Goal: Navigation & Orientation: Find specific page/section

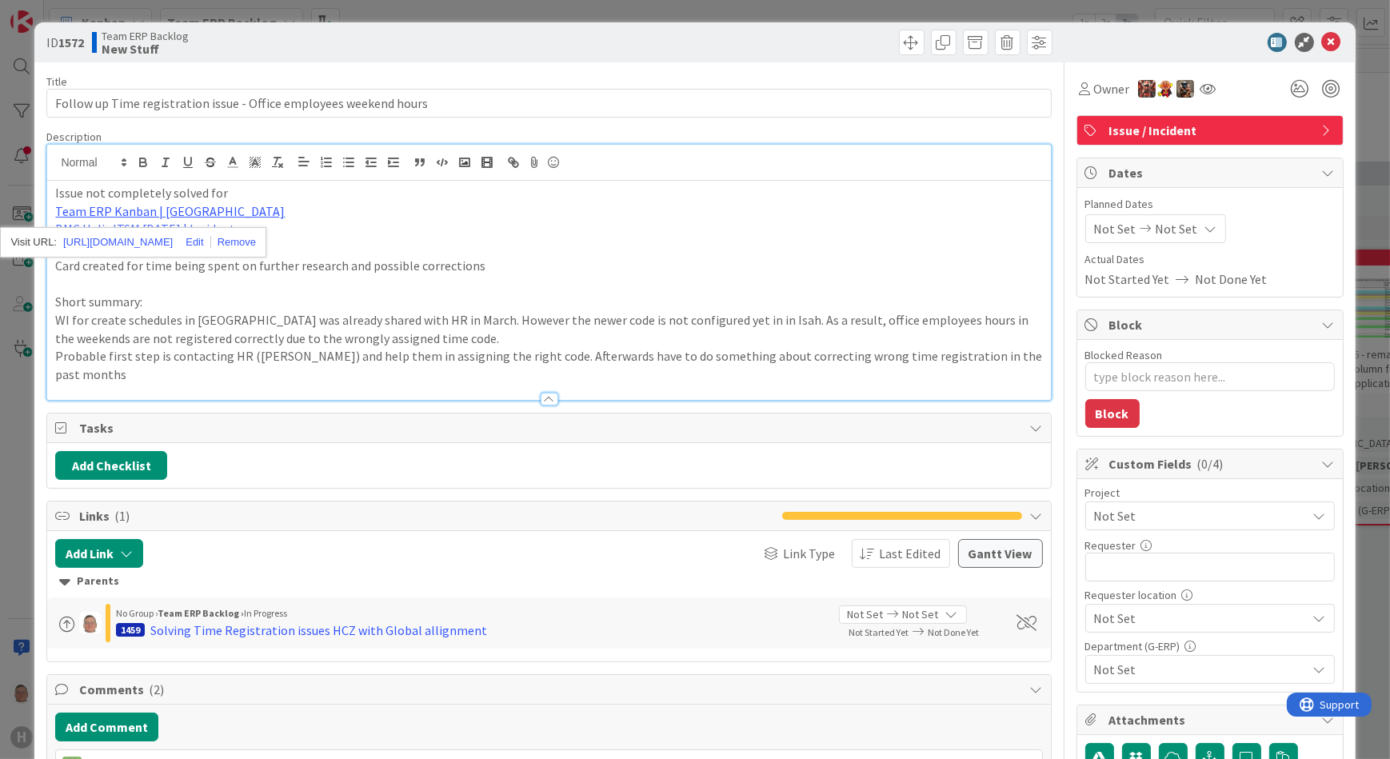
click at [652, 270] on p "Card created for time being spent on further research and possible corrections" at bounding box center [548, 266] width 987 height 18
type textarea "x"
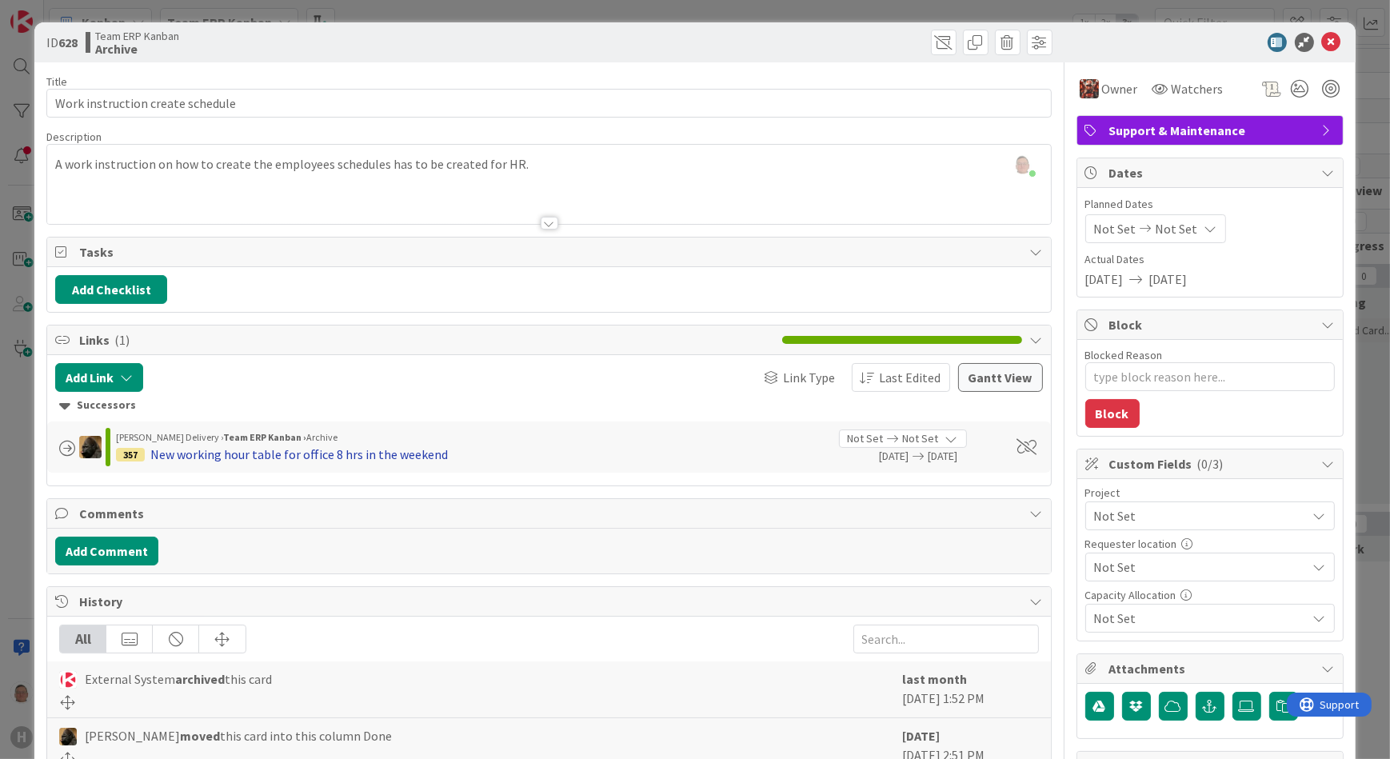
click at [247, 453] on div "New working hour table for office 8 hrs in the weekend" at bounding box center [299, 454] width 298 height 19
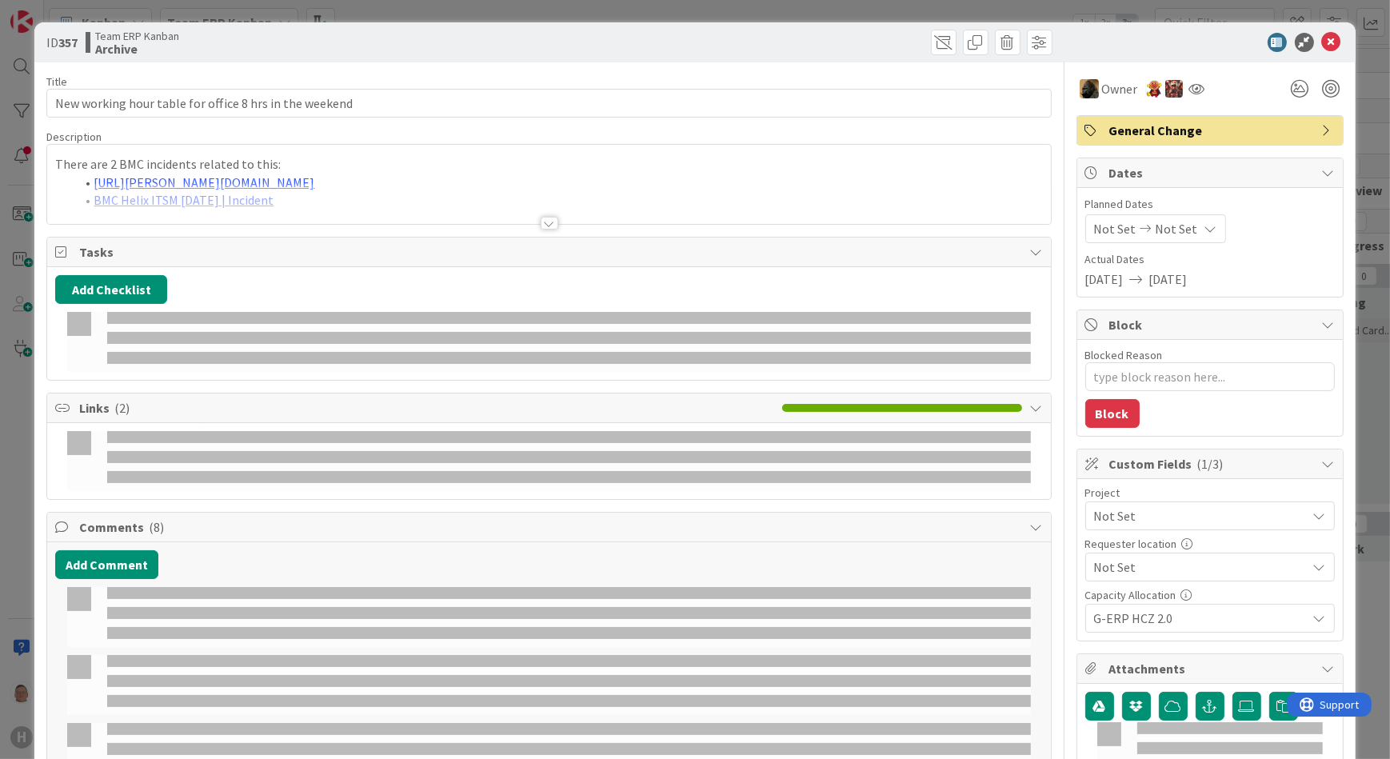
type textarea "x"
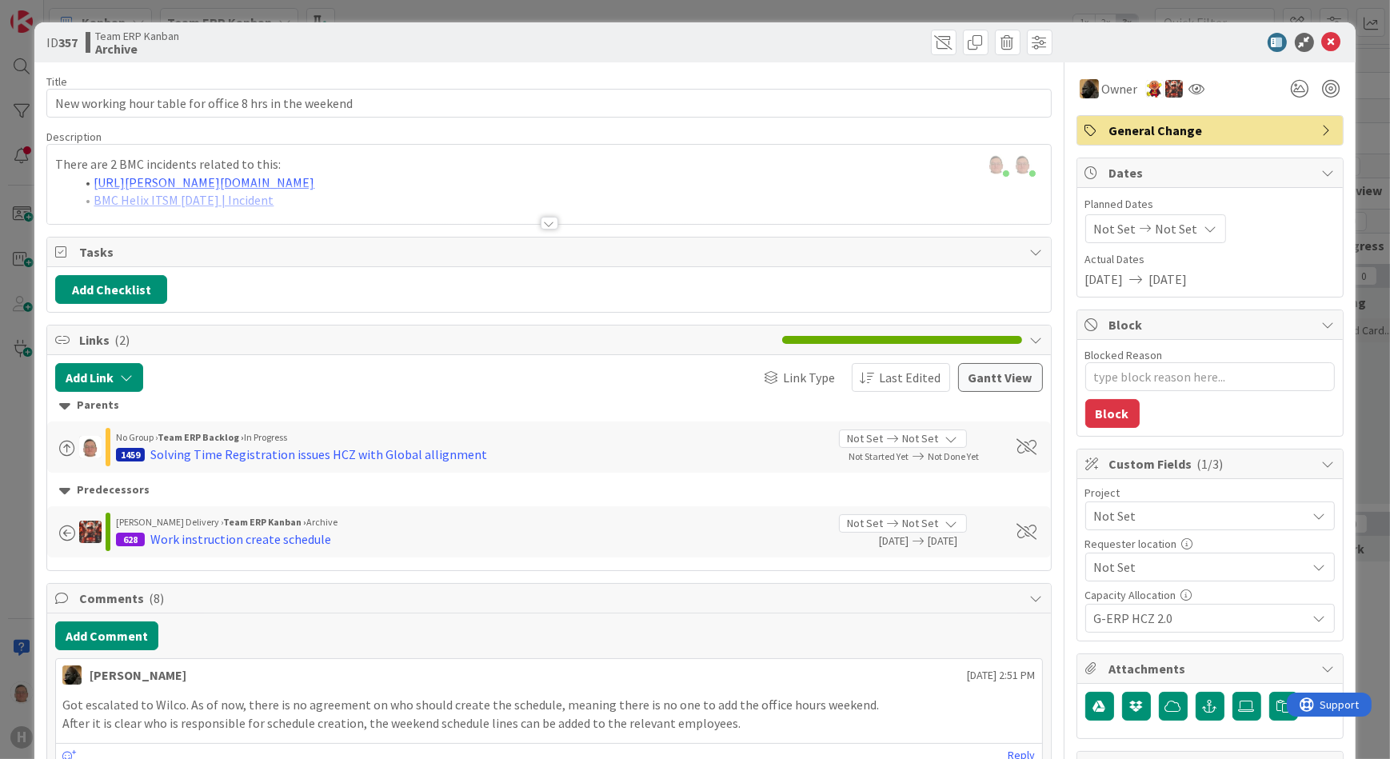
click at [541, 221] on div at bounding box center [550, 223] width 18 height 13
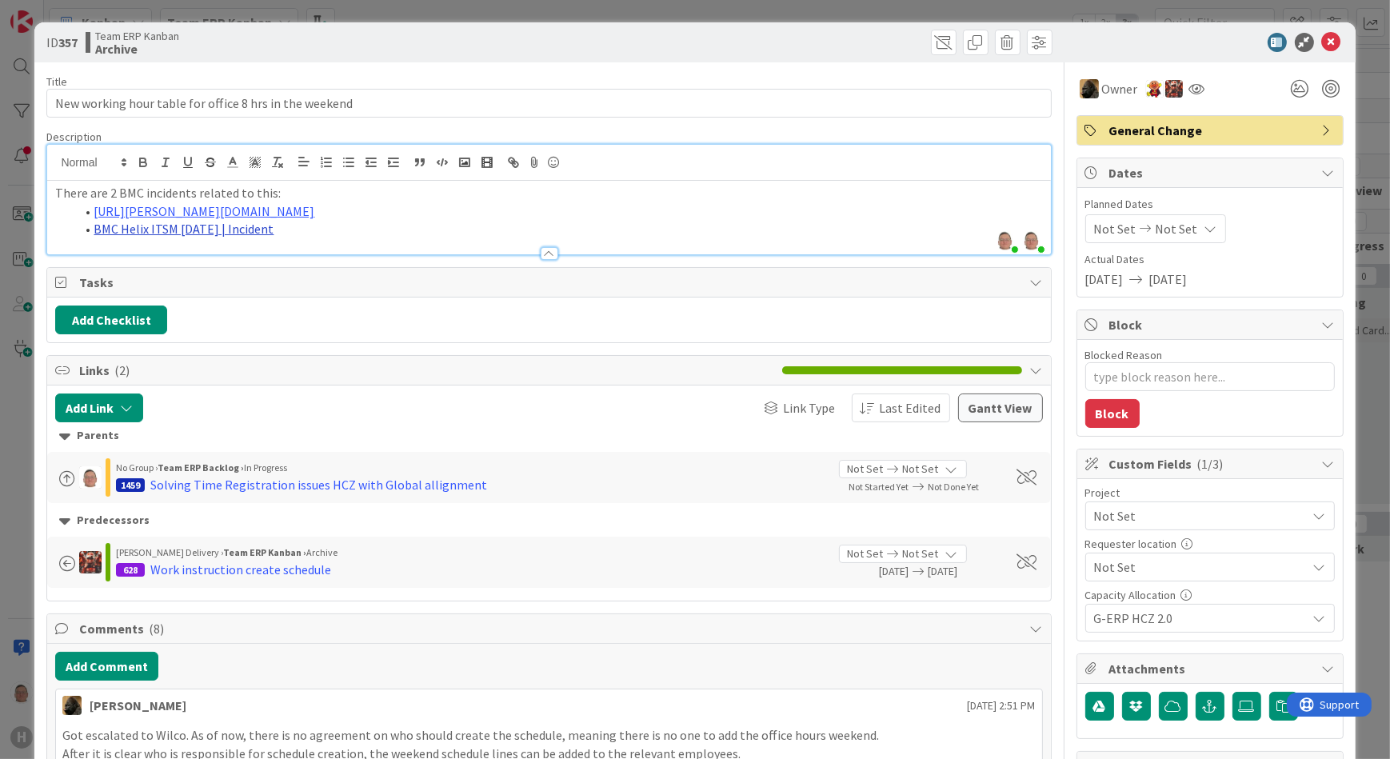
click at [183, 226] on link "BMC Helix ITSM [DATE] | Incident" at bounding box center [184, 229] width 180 height 16
click at [166, 258] on link "https://huisman-smartit.onbmc.com/smartit/app/#/incident/AGGEFRDUJONBTASRFVFVSR…" at bounding box center [166, 260] width 160 height 21
drag, startPoint x: 402, startPoint y: 211, endPoint x: 358, endPoint y: 240, distance: 53.3
click at [358, 240] on link "https://huisman-smartit.onbmc.com/smartit/app#/incident/AGGFJESXD02ACASOLGZWSOL…" at bounding box center [350, 242] width 160 height 21
click at [1322, 42] on icon at bounding box center [1331, 42] width 19 height 19
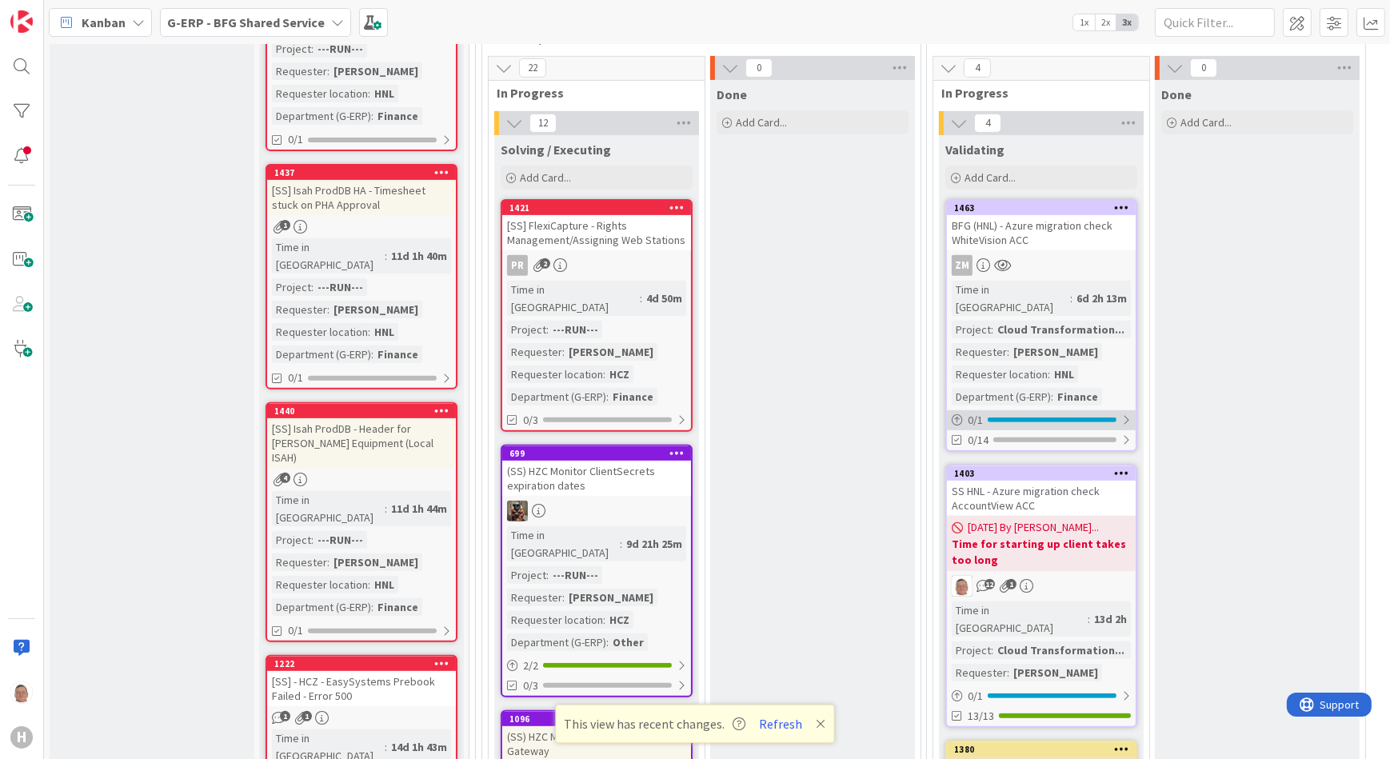
scroll to position [727, 0]
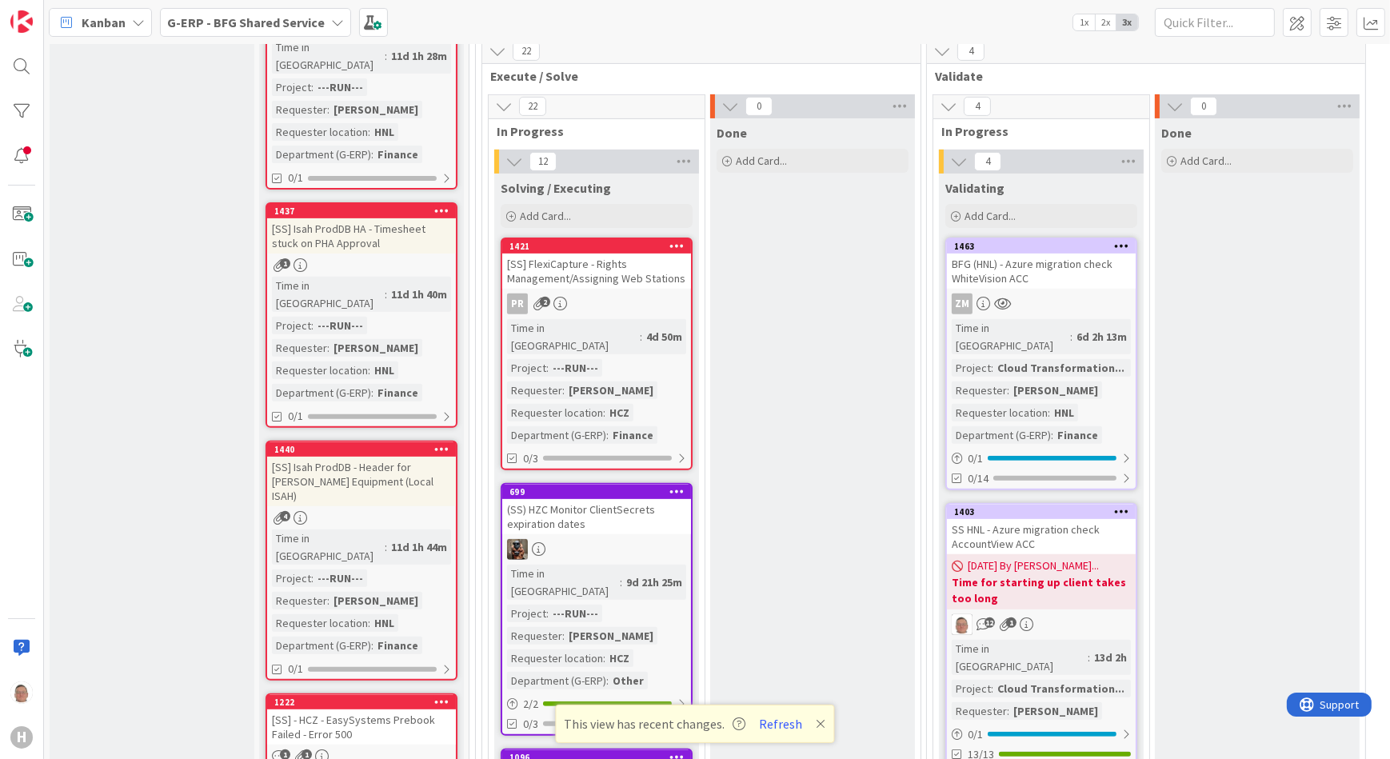
click at [1048, 505] on div "1403" at bounding box center [1041, 512] width 189 height 14
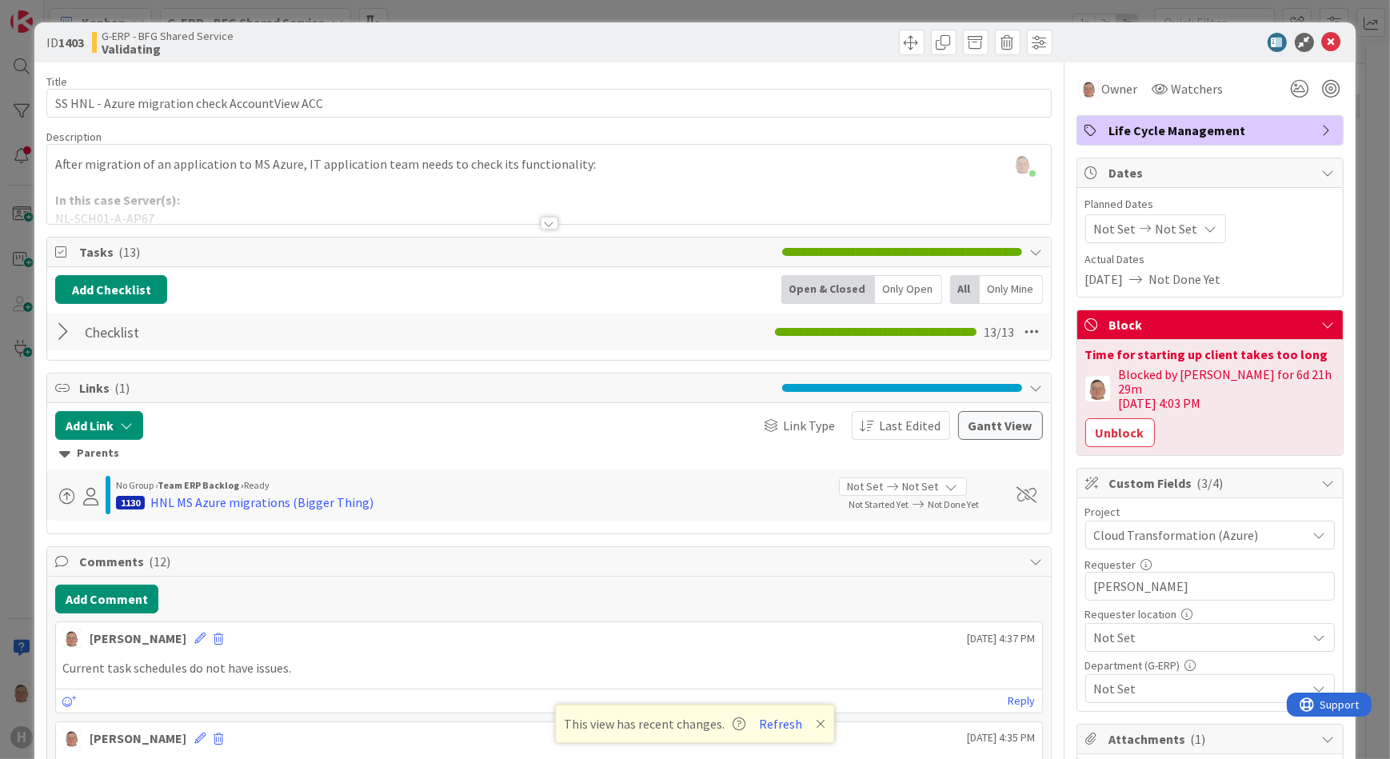
click at [544, 224] on div at bounding box center [550, 223] width 18 height 13
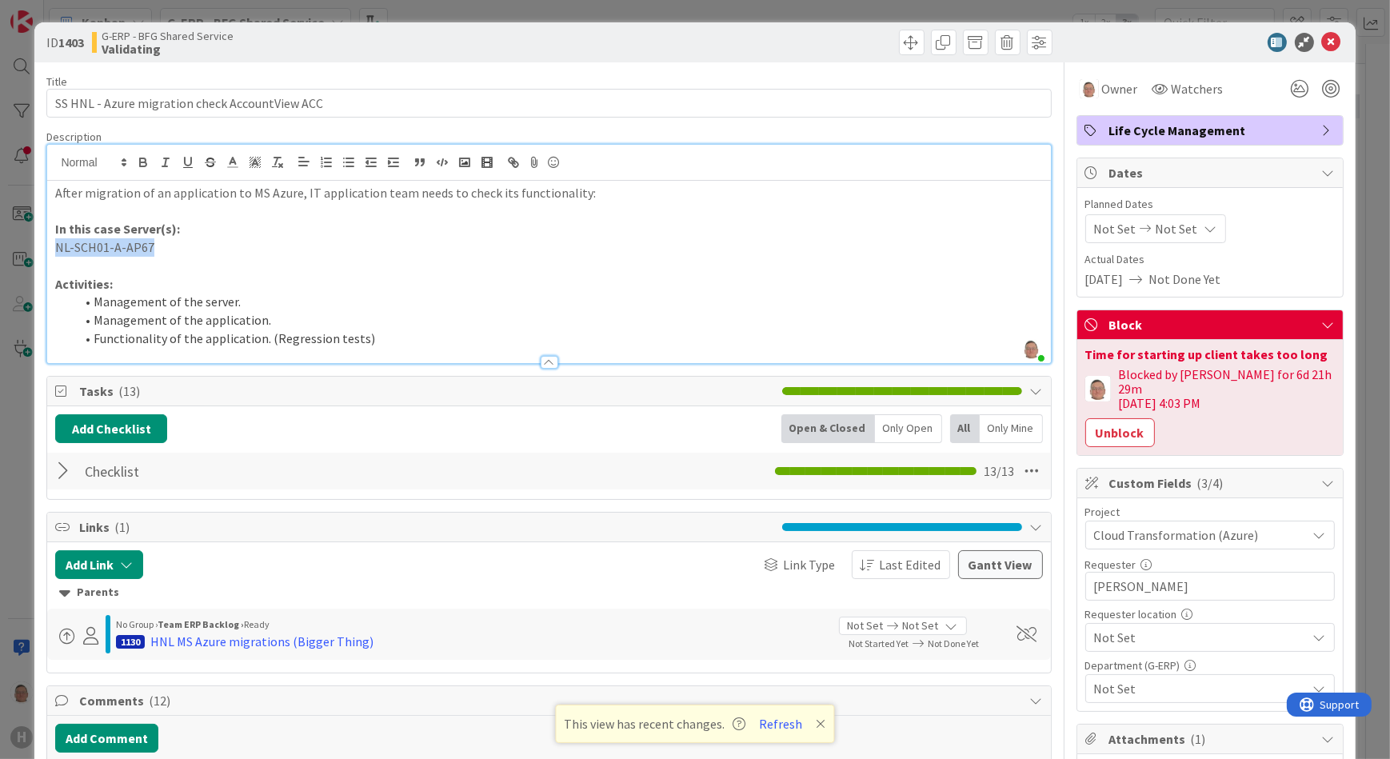
drag, startPoint x: 166, startPoint y: 249, endPoint x: -182, endPoint y: 243, distance: 348.8
click at [0, 243] on html "H Kanban G-ERP - BFG Shared Service 1x 2x 3x 3 INFO This column can be used for…" at bounding box center [695, 379] width 1390 height 759
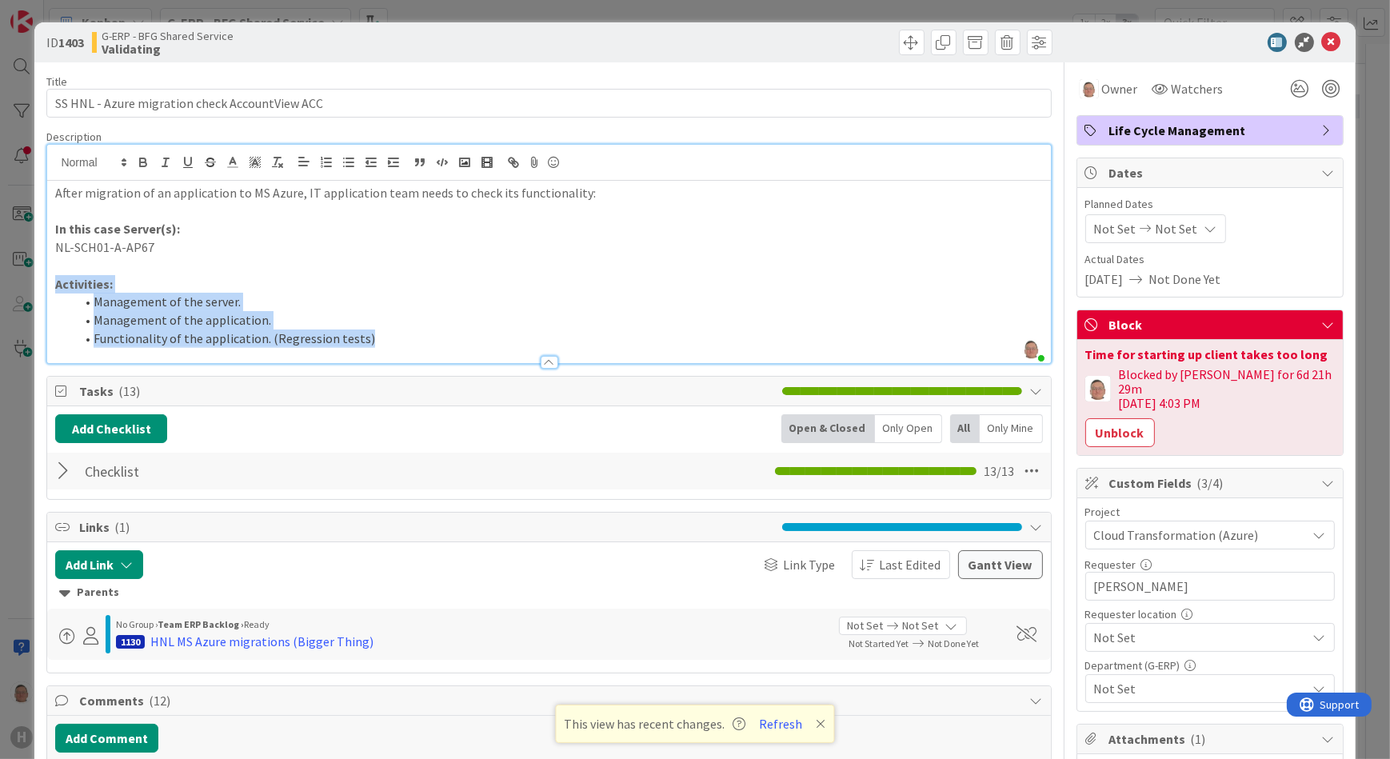
drag, startPoint x: 318, startPoint y: 328, endPoint x: 48, endPoint y: 278, distance: 275.1
click at [48, 278] on div "After migration of an application to MS Azure, IT application team needs to che…" at bounding box center [548, 272] width 1003 height 182
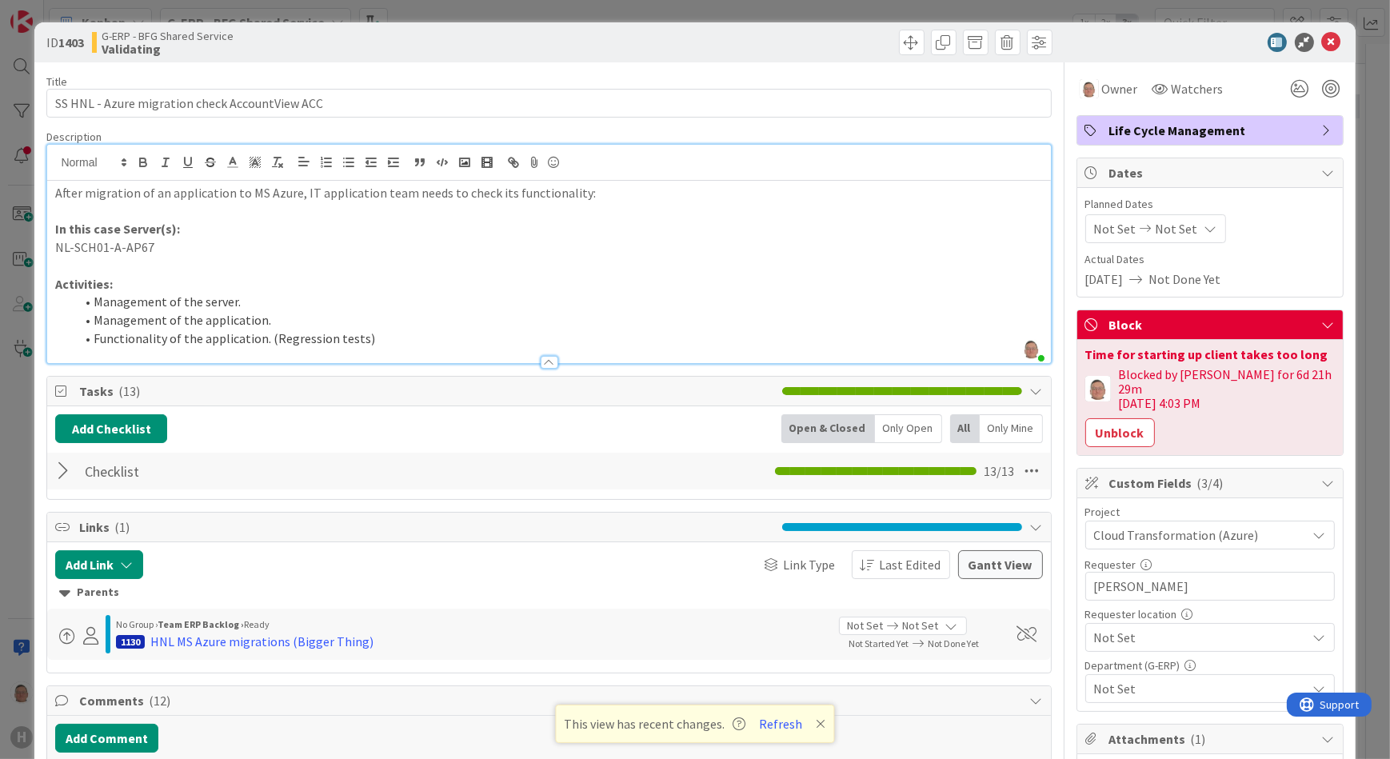
click at [60, 470] on div at bounding box center [65, 471] width 21 height 29
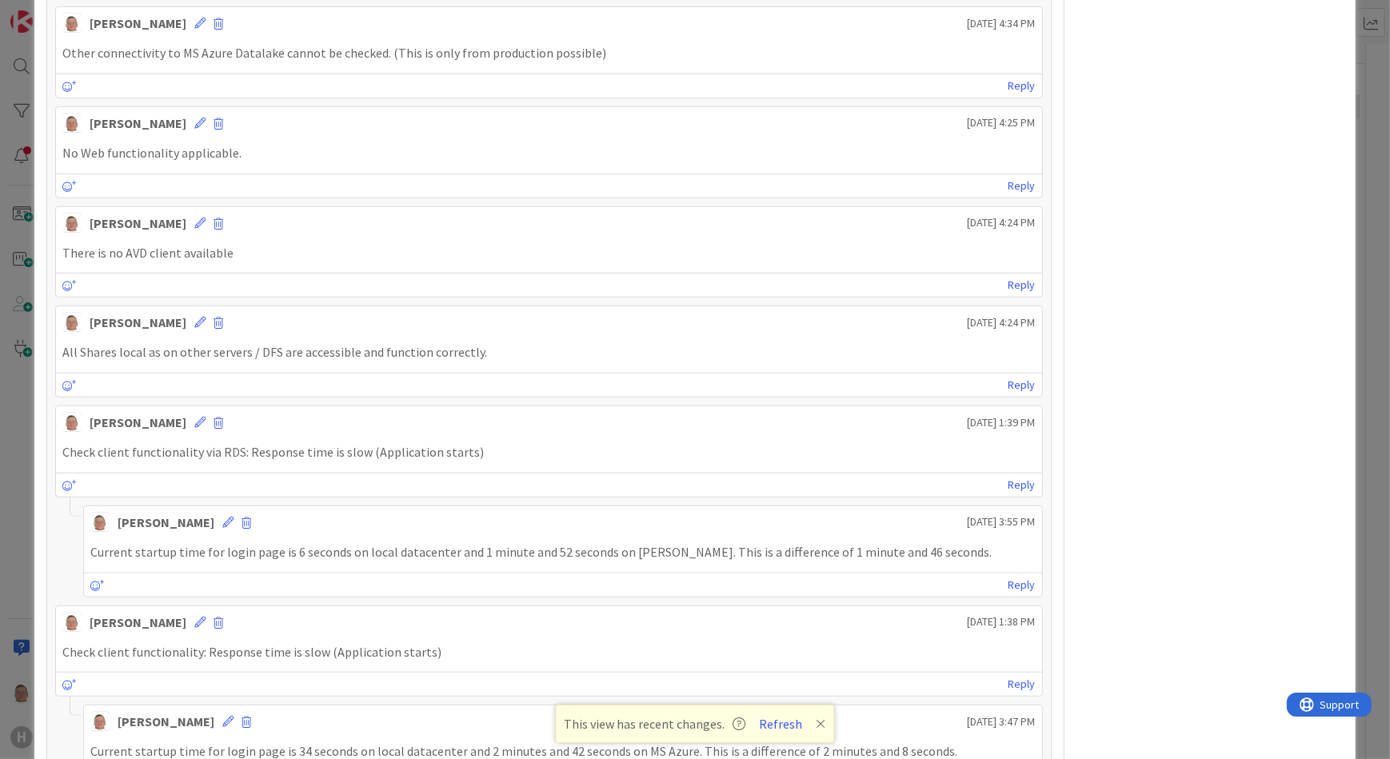
scroll to position [1672, 0]
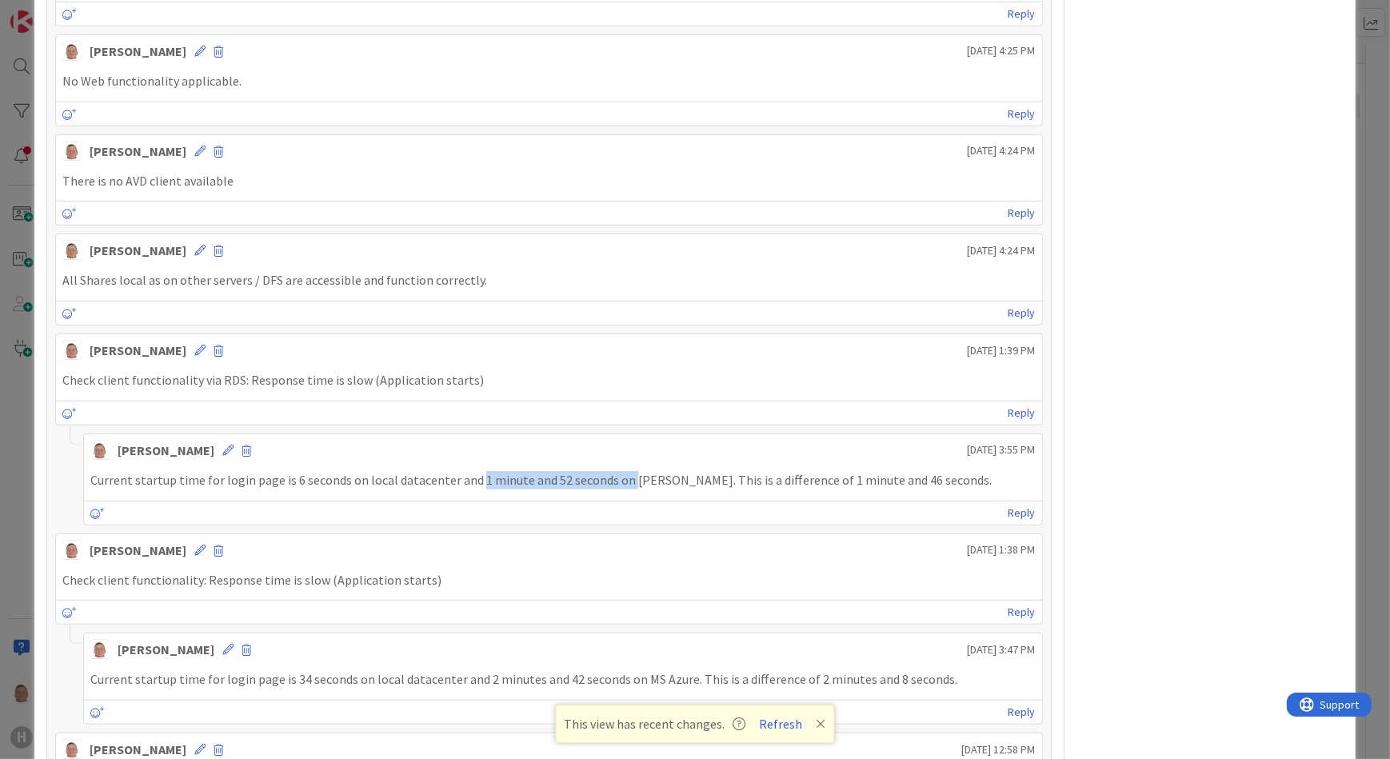
drag, startPoint x: 470, startPoint y: 474, endPoint x: 625, endPoint y: 474, distance: 154.4
click at [625, 474] on p "Current startup time for login page is 6 seconds on local datacenter and 1 minu…" at bounding box center [562, 480] width 945 height 18
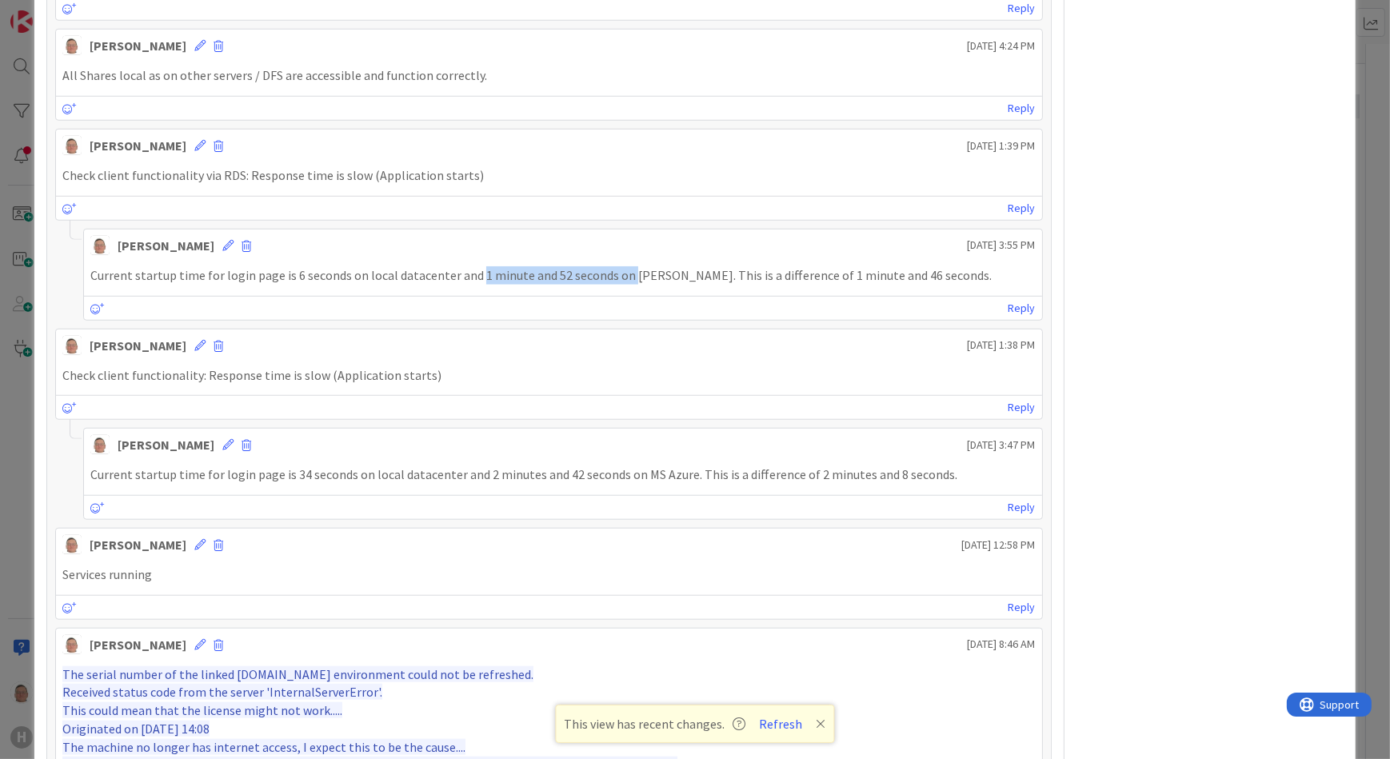
scroll to position [1890, 0]
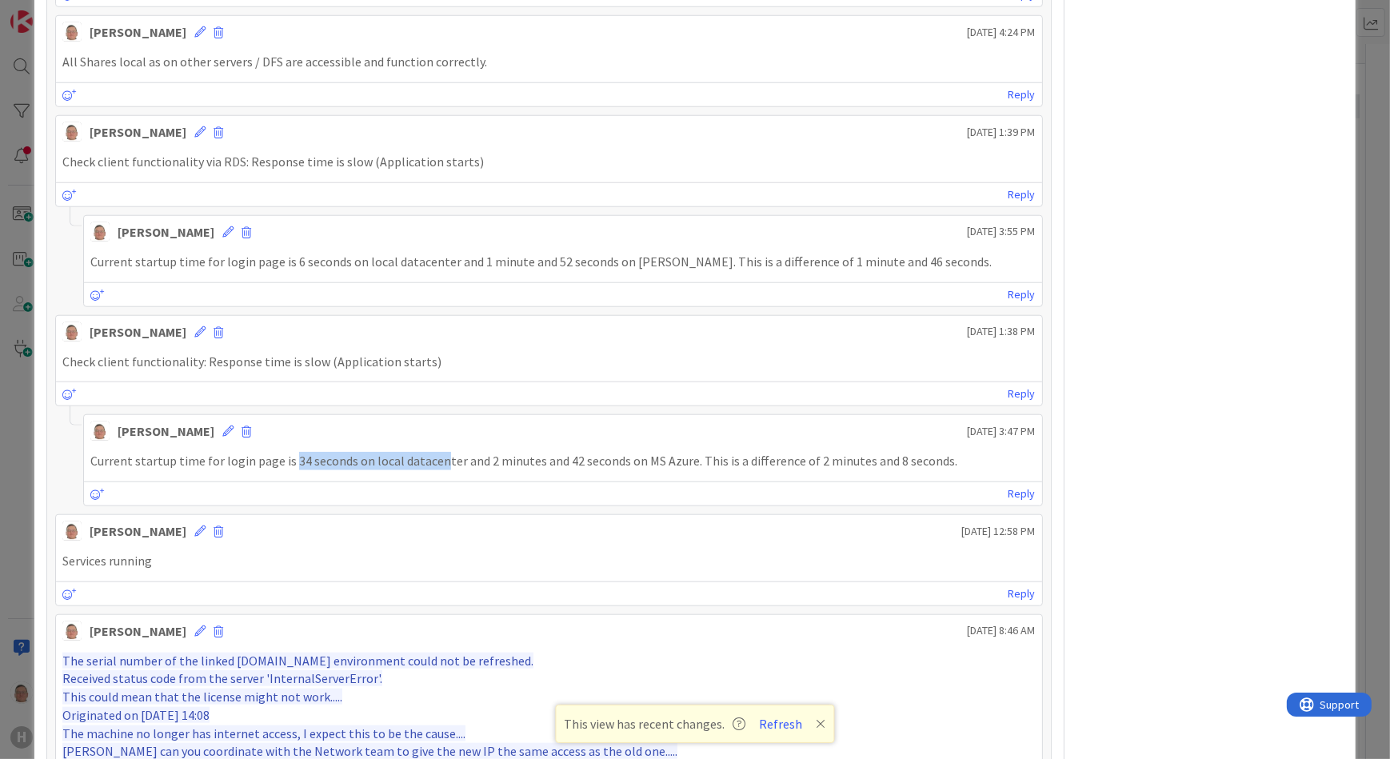
drag, startPoint x: 288, startPoint y: 456, endPoint x: 434, endPoint y: 456, distance: 145.6
click at [434, 456] on p "Current startup time for login page is 34 seconds on local datacenter and 2 min…" at bounding box center [562, 461] width 945 height 18
drag, startPoint x: 434, startPoint y: 456, endPoint x: 476, endPoint y: 456, distance: 42.4
click at [476, 456] on p "Current startup time for login page is 34 seconds on local datacenter and 2 min…" at bounding box center [562, 461] width 945 height 18
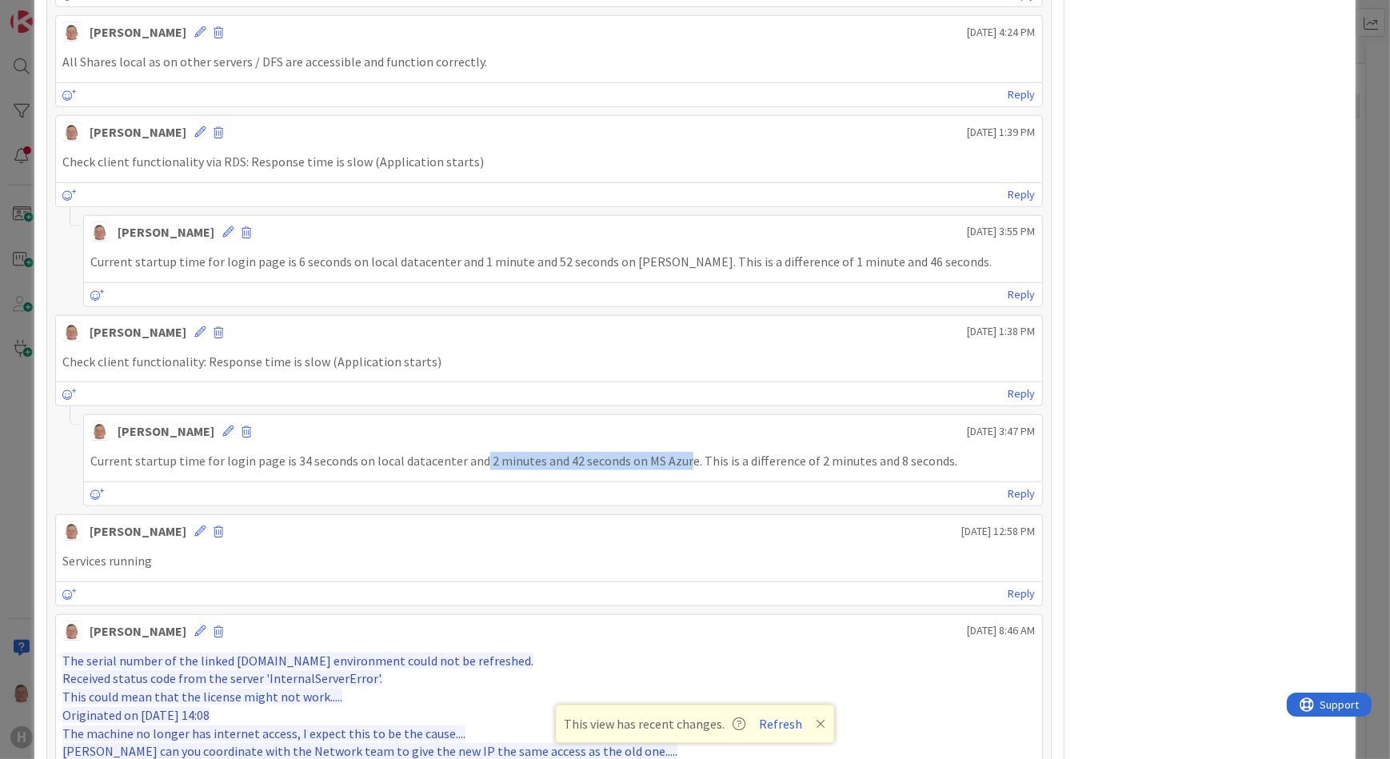
drag, startPoint x: 476, startPoint y: 456, endPoint x: 676, endPoint y: 455, distance: 200.0
click at [676, 455] on p "Current startup time for login page is 34 seconds on local datacenter and 2 min…" at bounding box center [562, 461] width 945 height 18
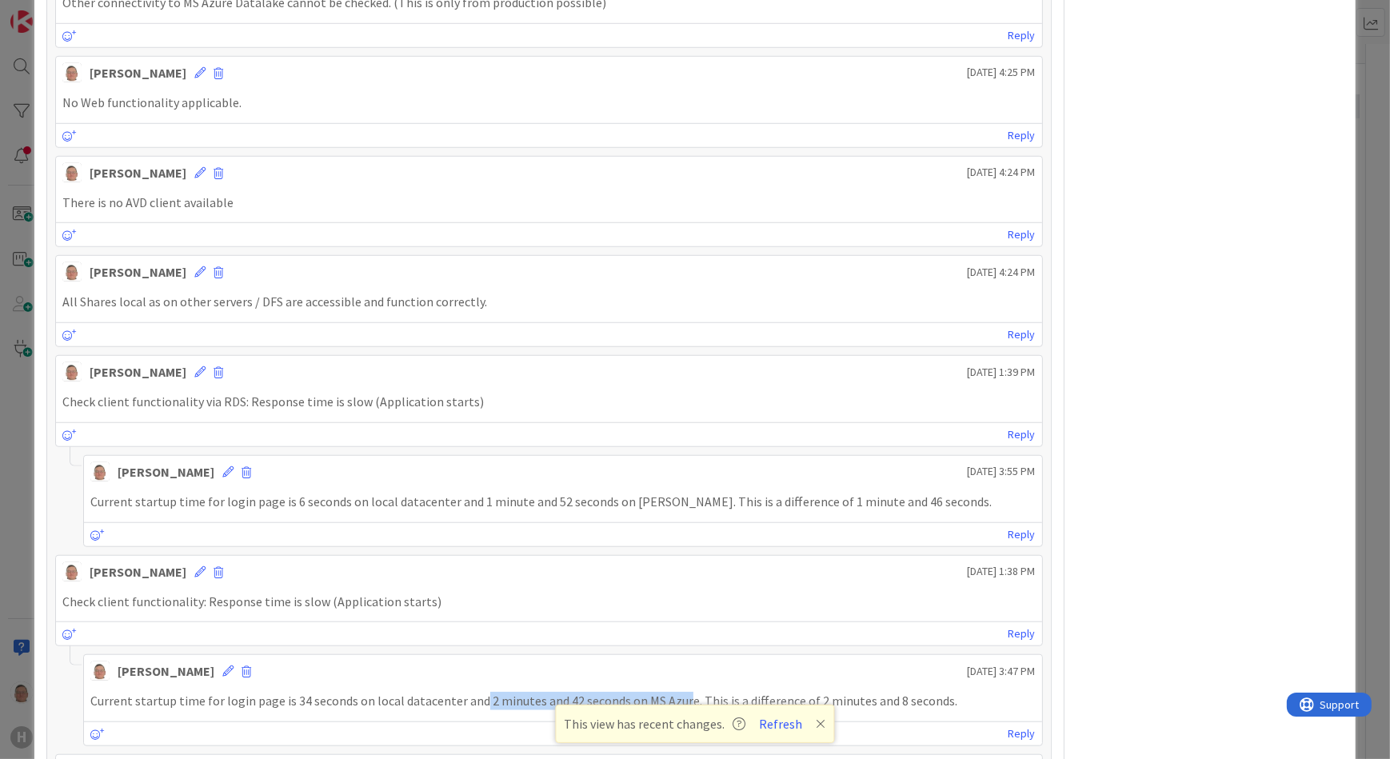
scroll to position [1600, 0]
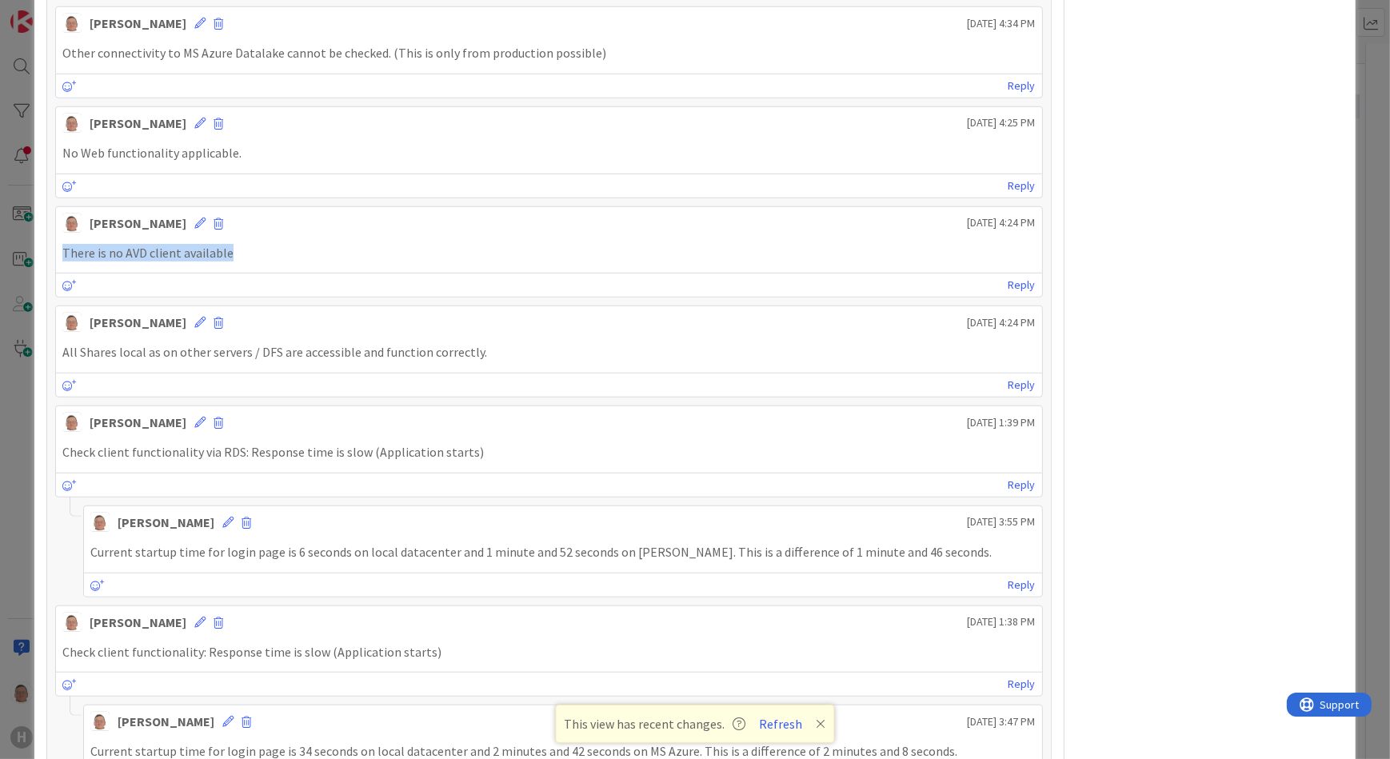
drag, startPoint x: 242, startPoint y: 248, endPoint x: 21, endPoint y: 237, distance: 221.1
click at [21, 237] on div "ID 1403 G-ERP - BFG Shared Service Validating Title 46 / 128 SS HNL - Azure mig…" at bounding box center [695, 379] width 1390 height 759
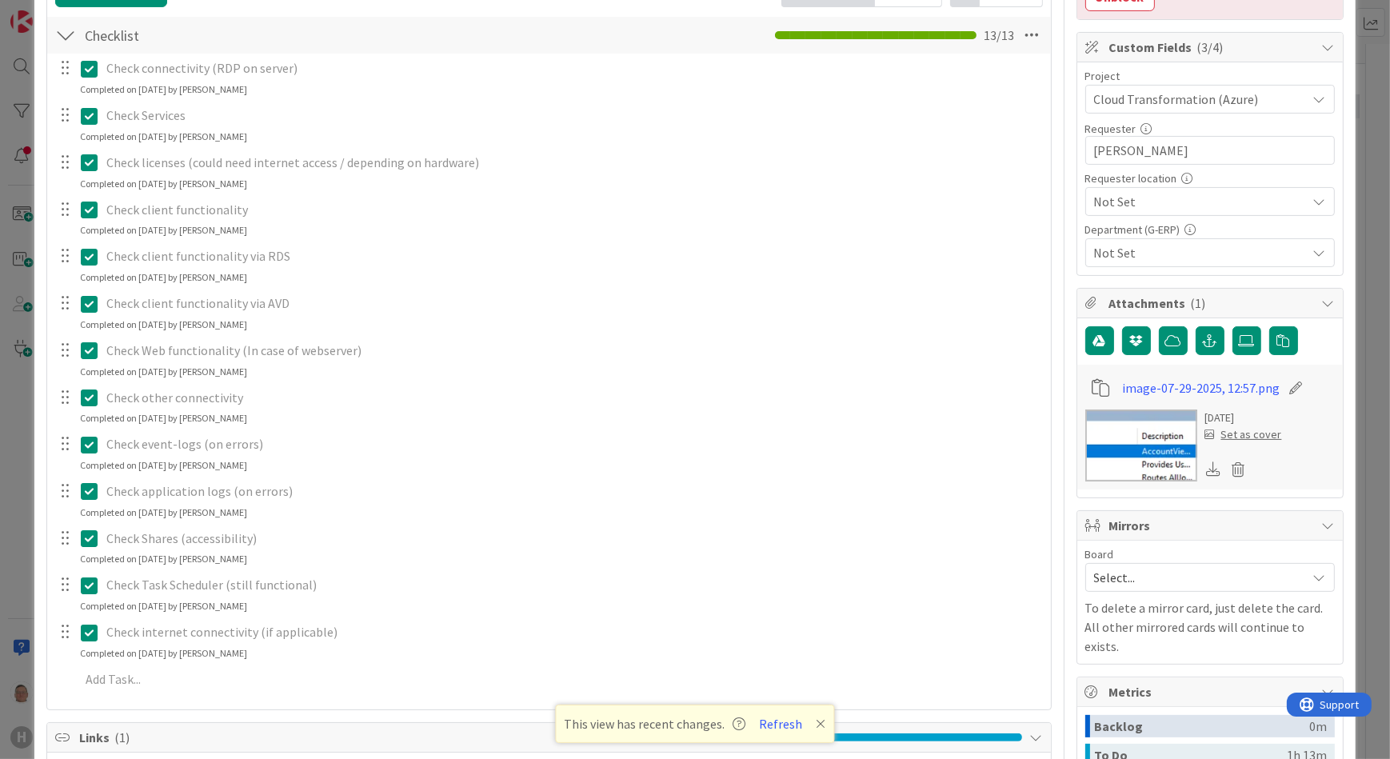
scroll to position [0, 0]
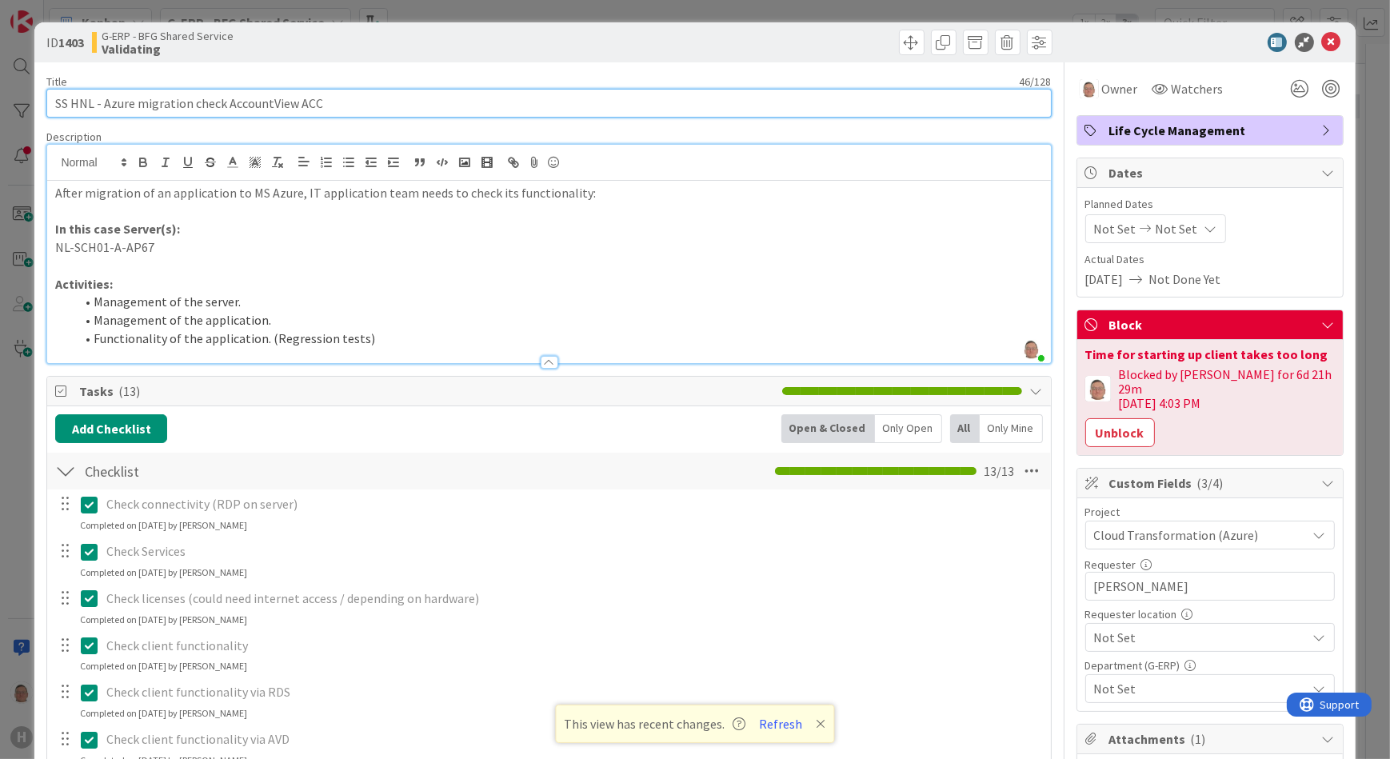
click at [264, 102] on input "SS HNL - Azure migration check AccountView ACC" at bounding box center [548, 103] width 1005 height 29
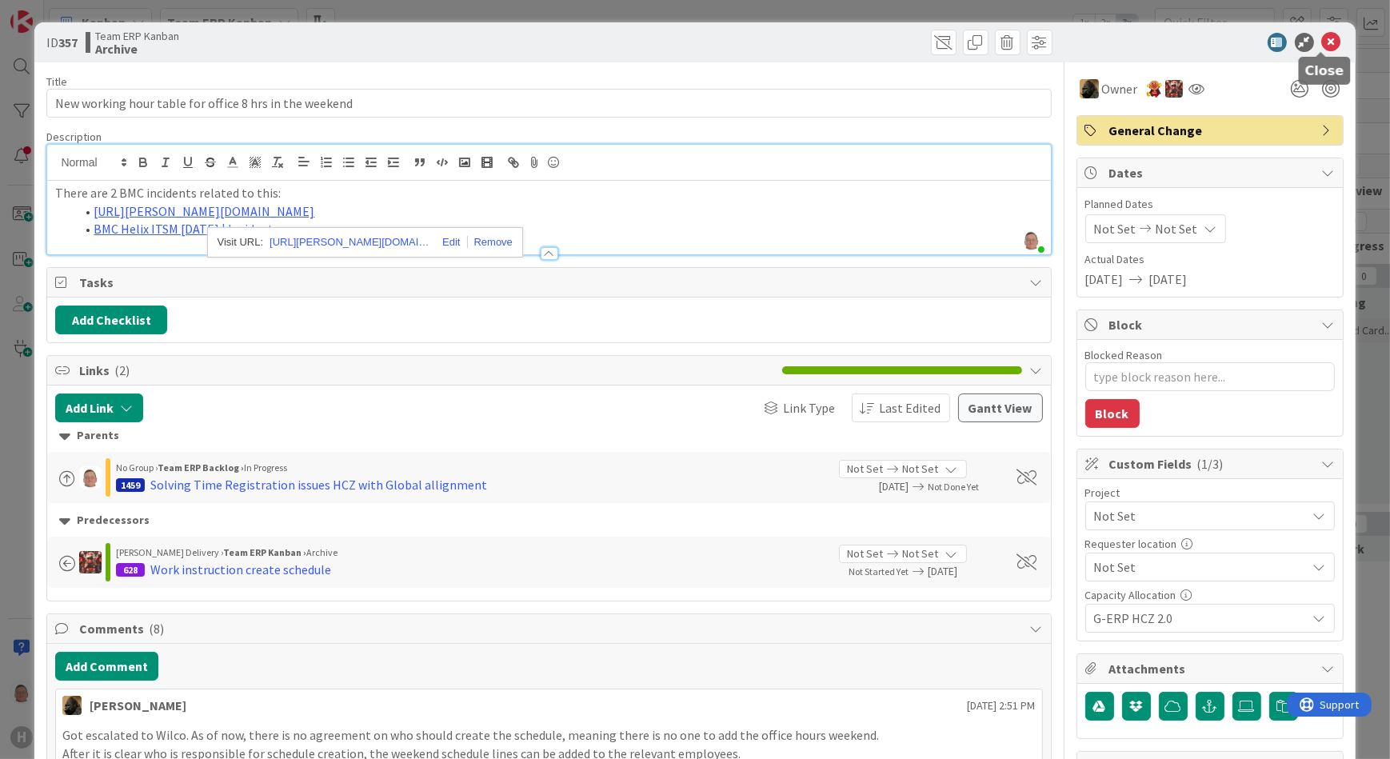
click at [1322, 40] on icon at bounding box center [1331, 42] width 19 height 19
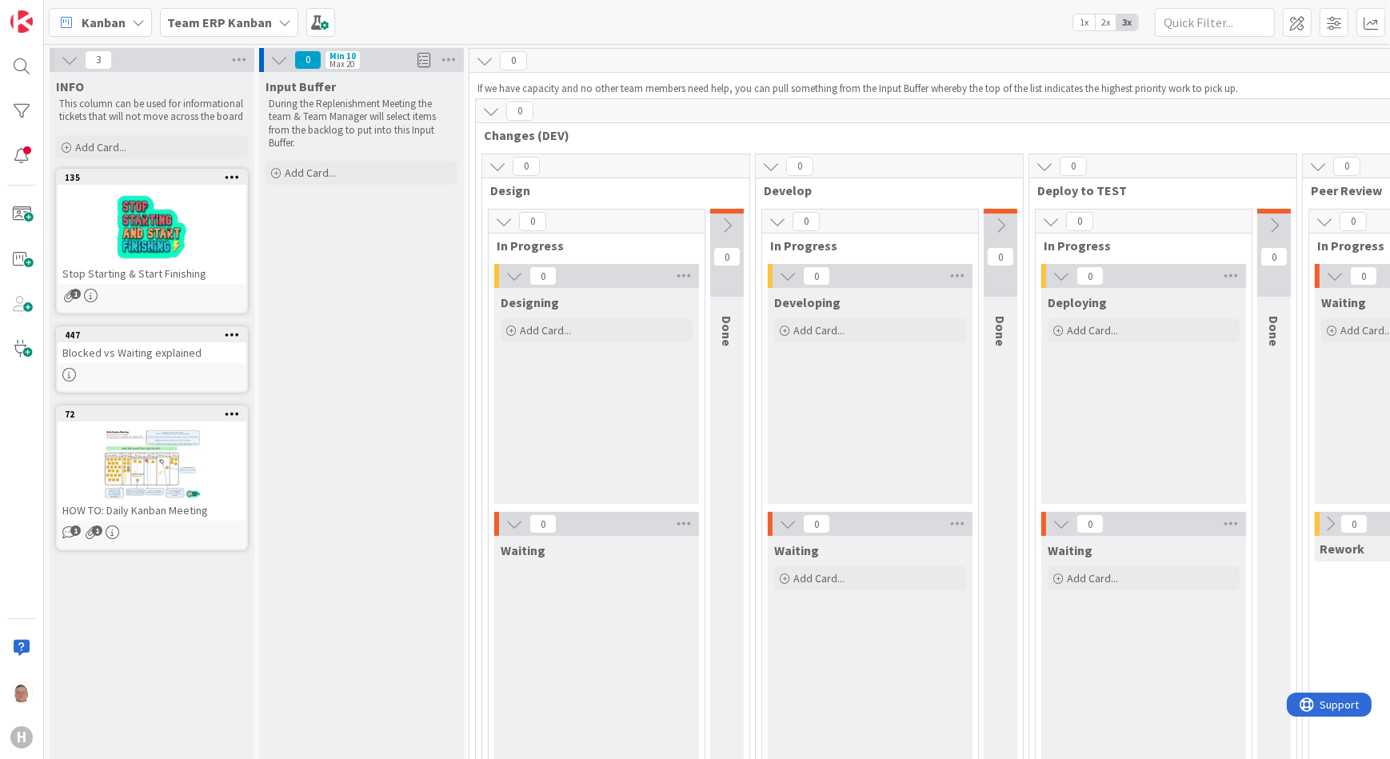
click at [250, 19] on b "Team ERP Kanban" at bounding box center [219, 22] width 105 height 16
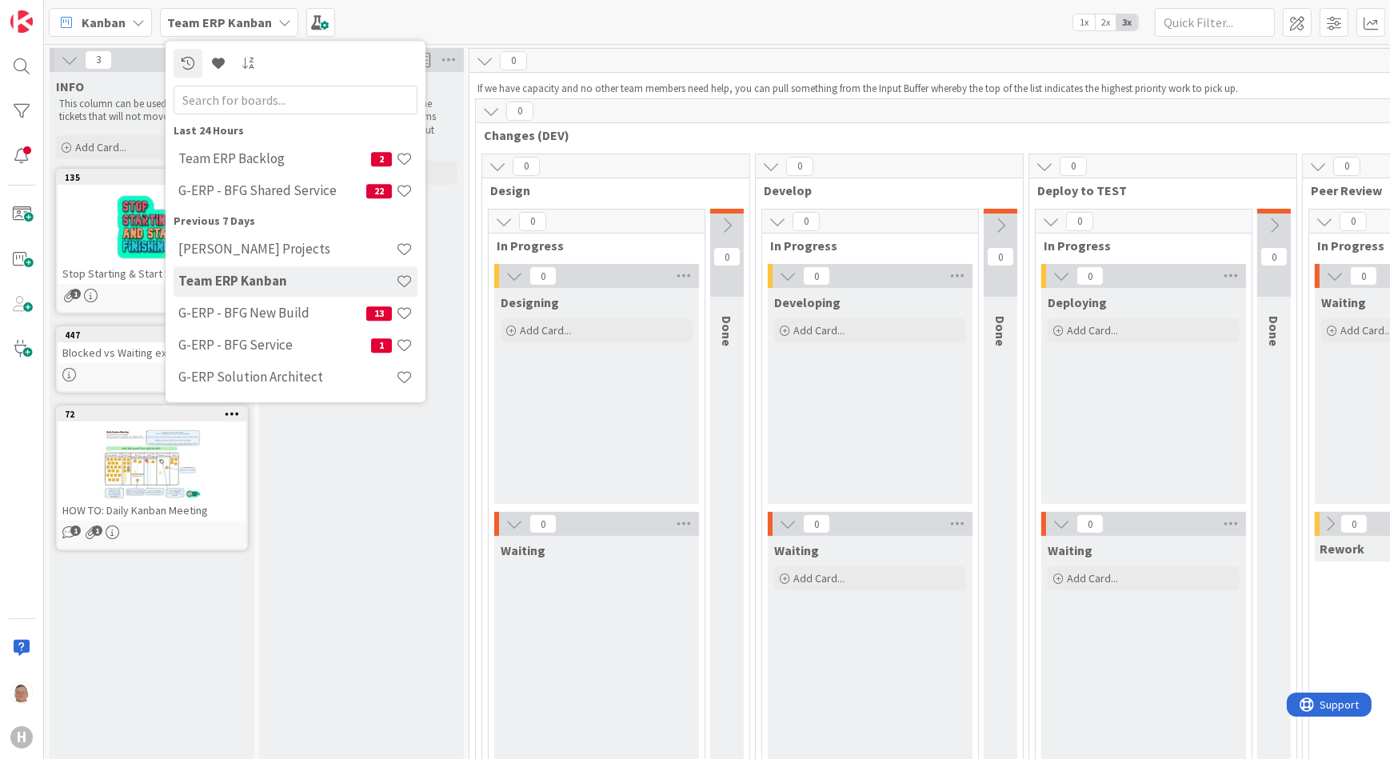
drag, startPoint x: 499, startPoint y: 0, endPoint x: 353, endPoint y: 16, distance: 147.3
click at [353, 16] on div "Kanban Team ERP Kanban Last 24 Hours Team ERP Backlog 2 G-ERP - BFG Shared Serv…" at bounding box center [717, 22] width 1346 height 44
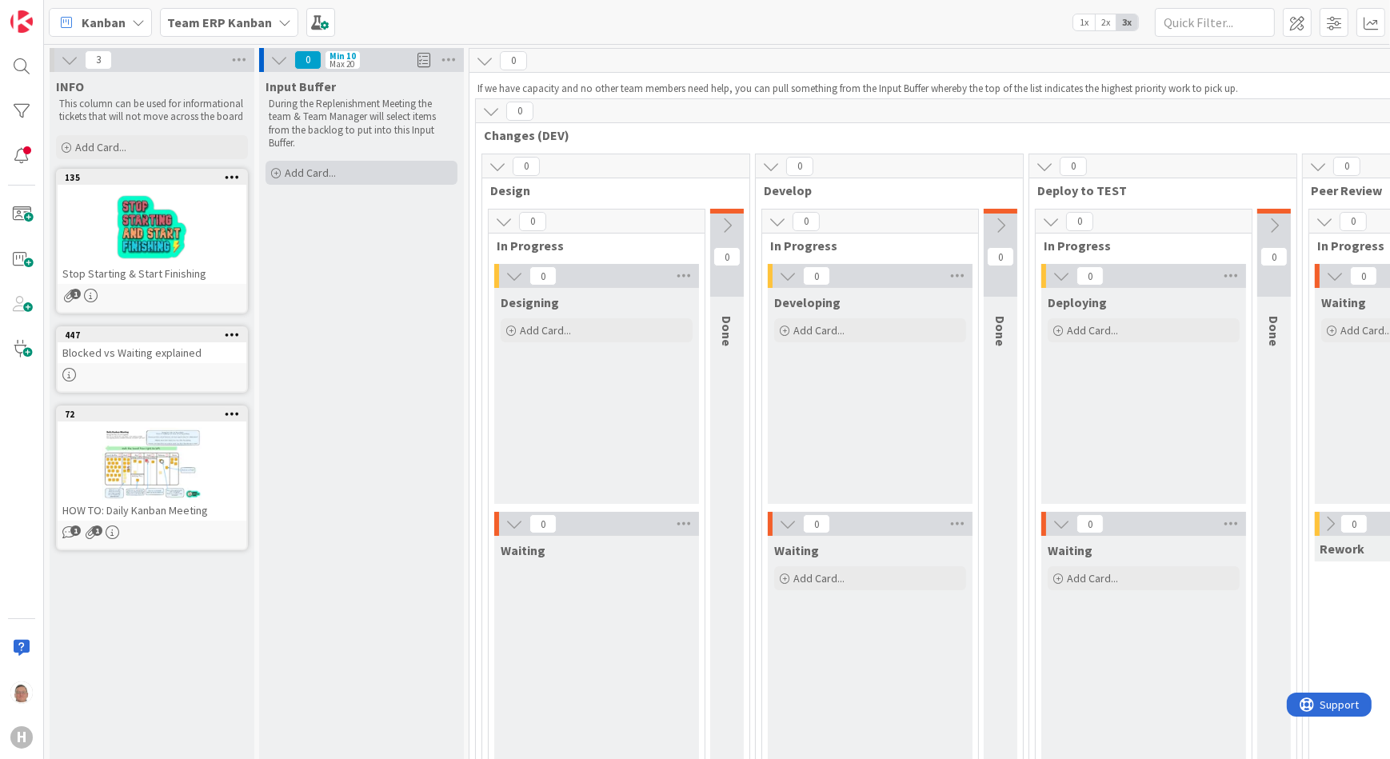
click at [274, 173] on icon at bounding box center [276, 174] width 10 height 10
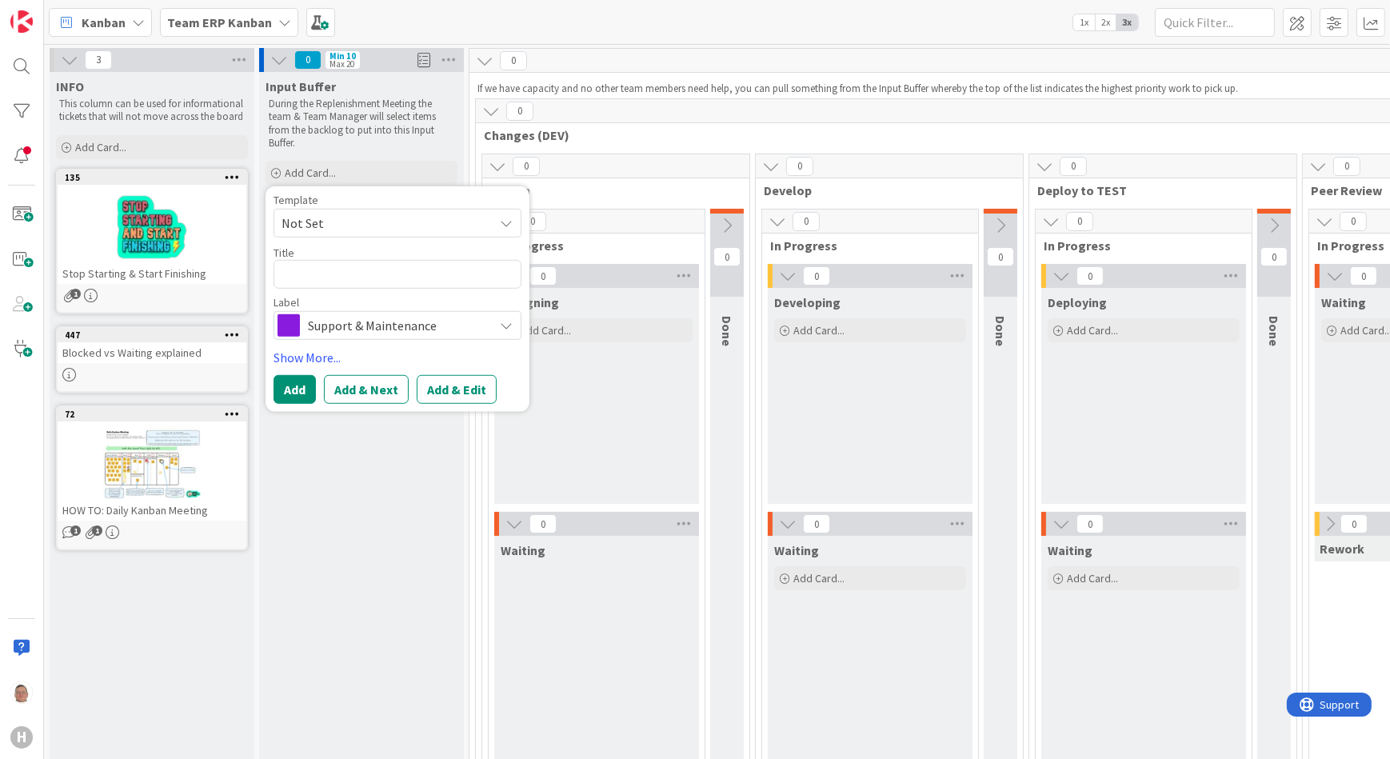
click at [349, 219] on span "Not Set" at bounding box center [382, 223] width 200 height 21
click at [350, 218] on span "Not Set" at bounding box center [382, 223] width 200 height 21
click at [218, 21] on b "Team ERP Kanban" at bounding box center [219, 22] width 105 height 16
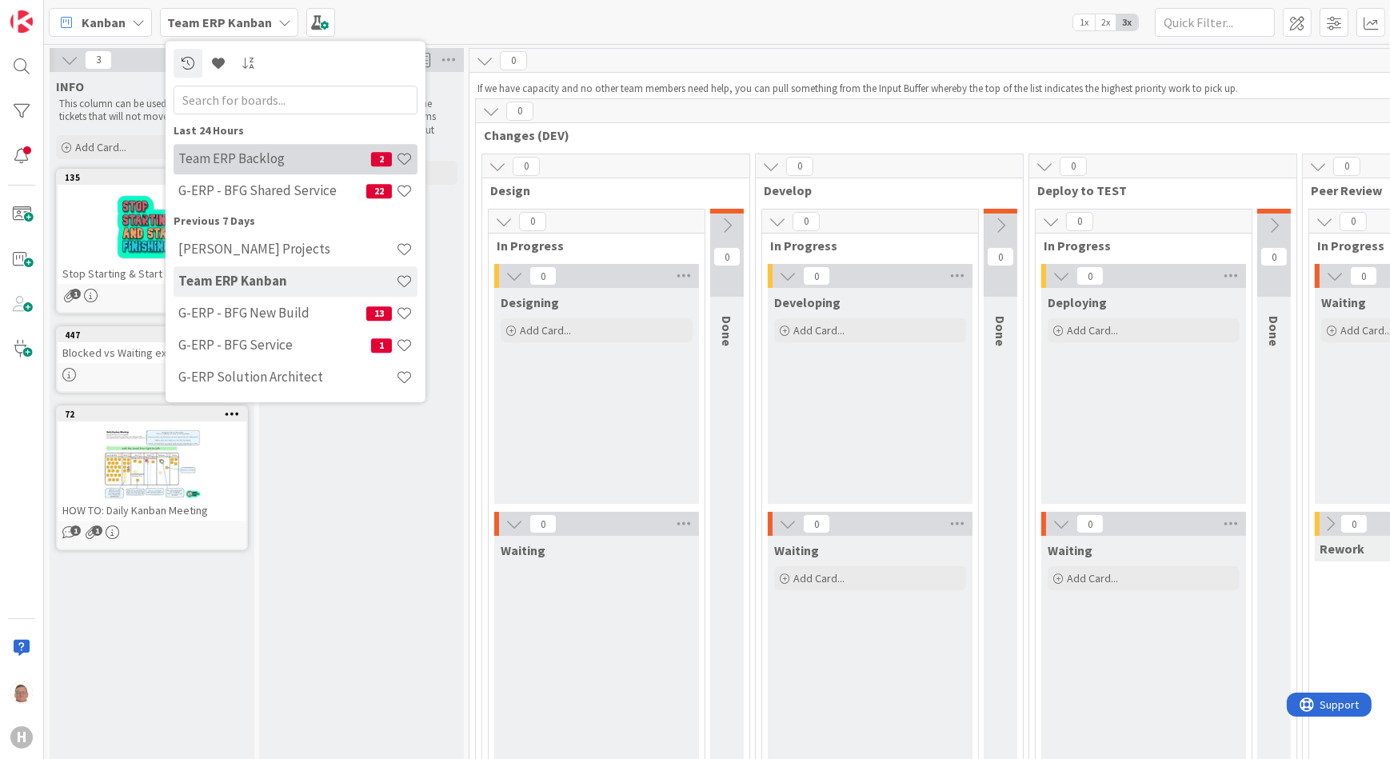
click at [275, 160] on h4 "Team ERP Backlog" at bounding box center [274, 158] width 193 height 16
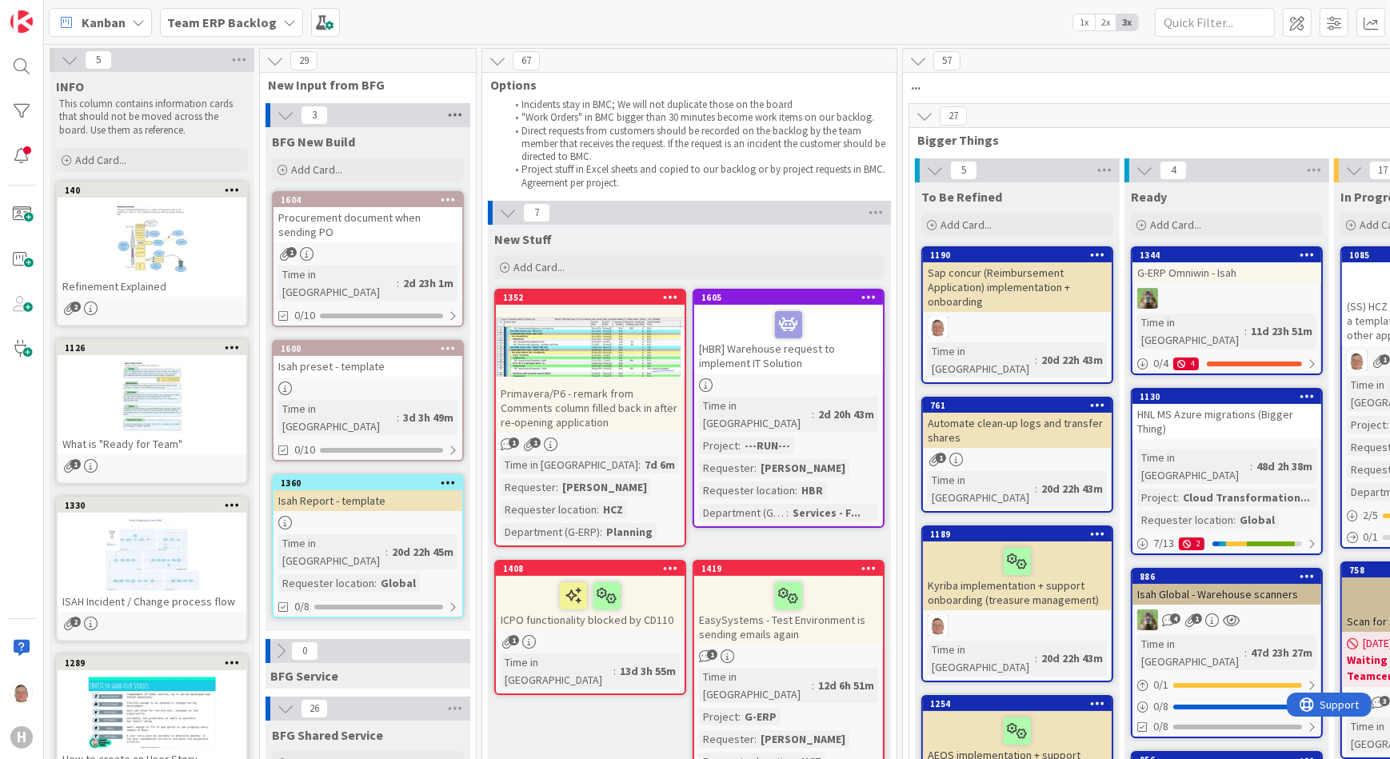
click at [458, 114] on icon at bounding box center [455, 115] width 21 height 24
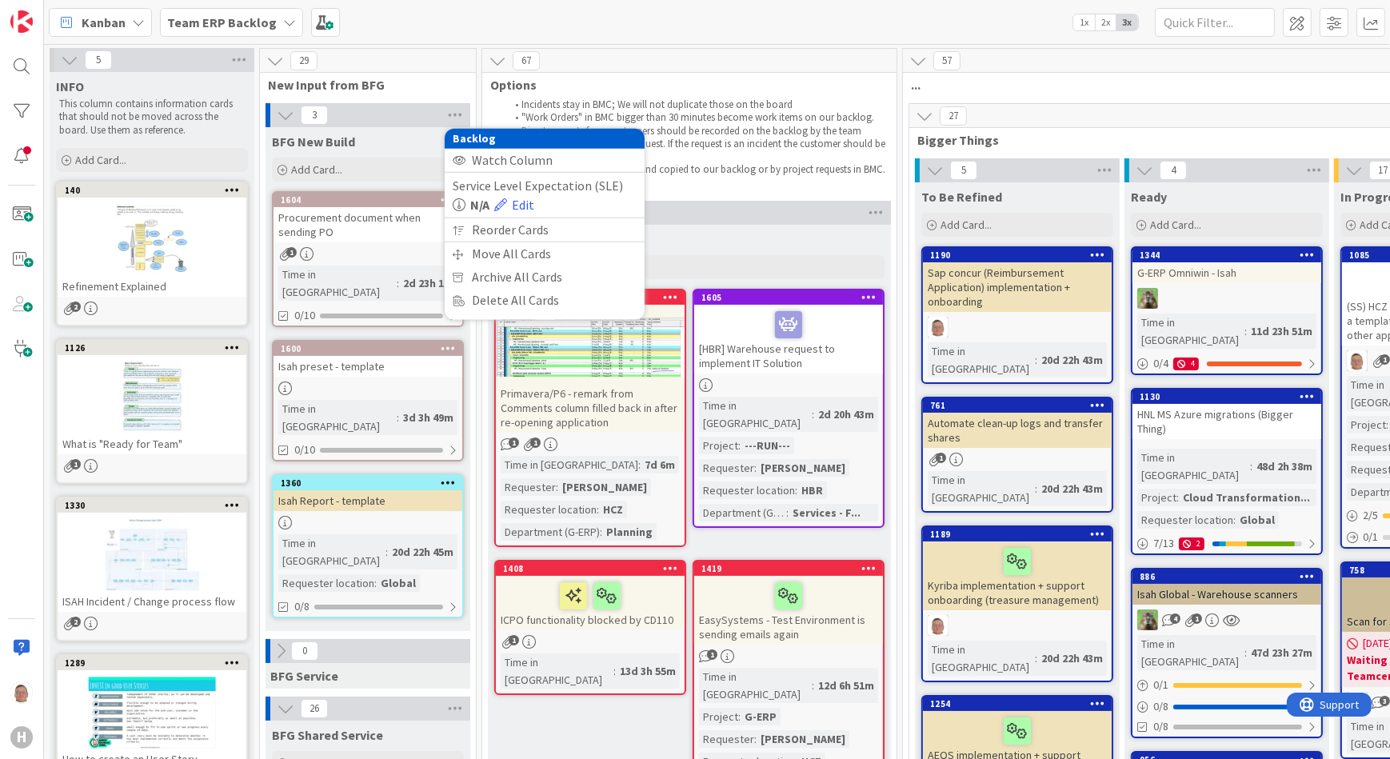
click at [430, 78] on span "New Input from BFG" at bounding box center [362, 85] width 188 height 16
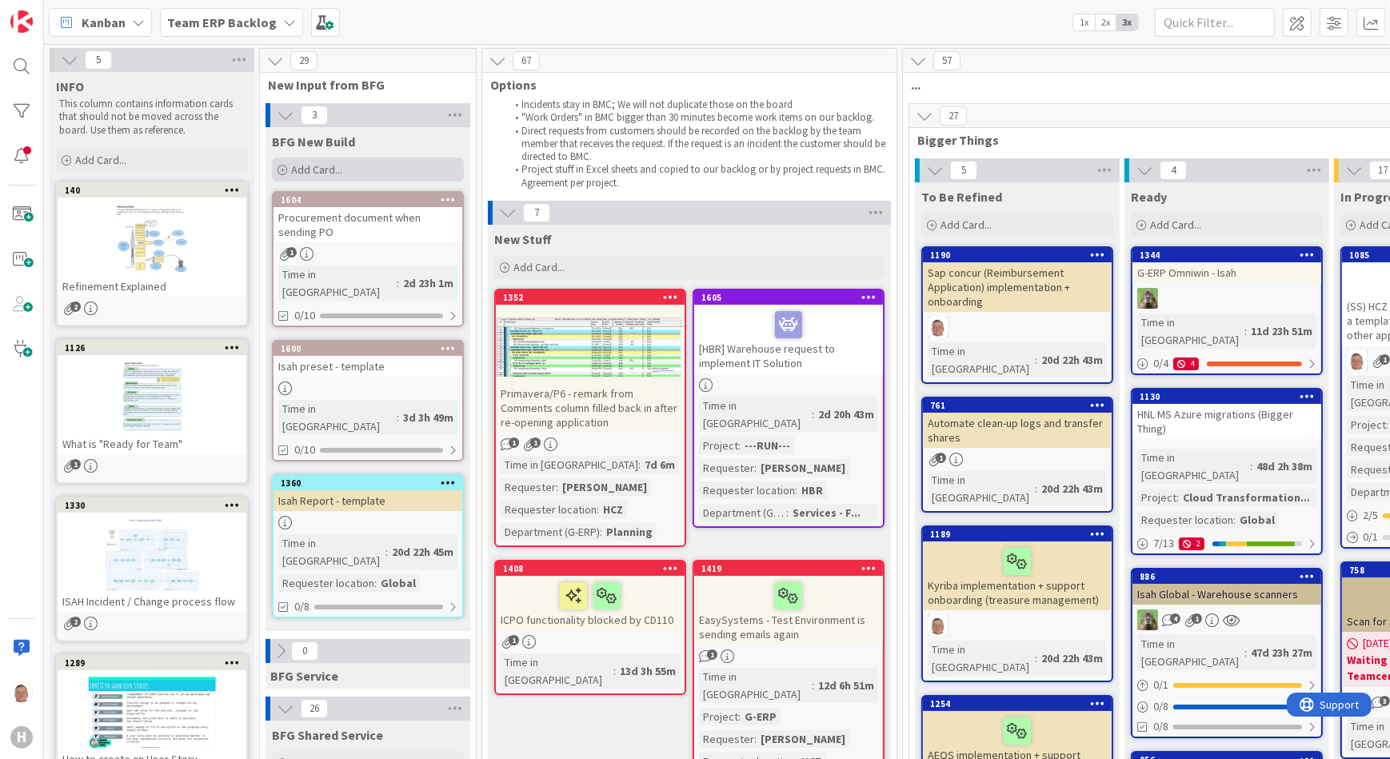
click at [311, 166] on span "Add Card..." at bounding box center [316, 169] width 51 height 14
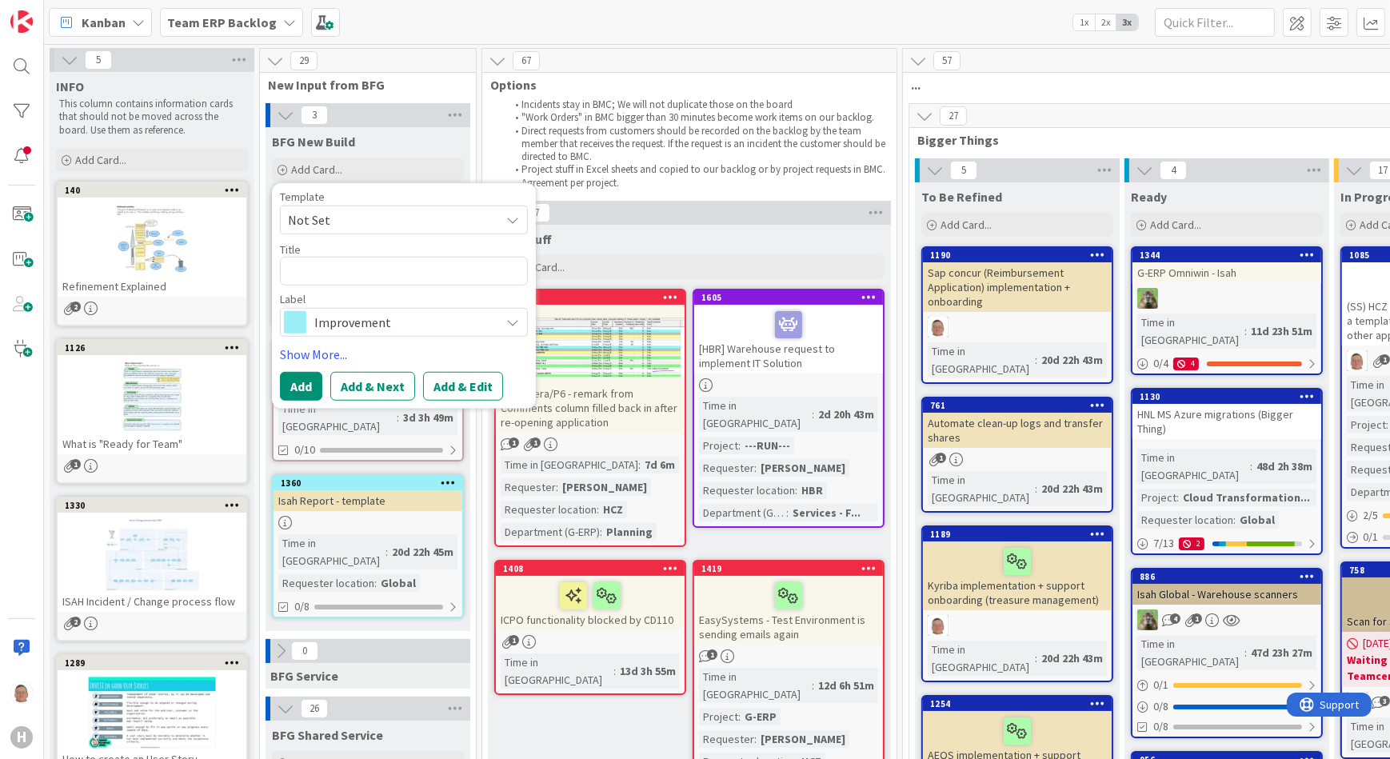
click at [365, 220] on span "Not Set" at bounding box center [388, 220] width 200 height 21
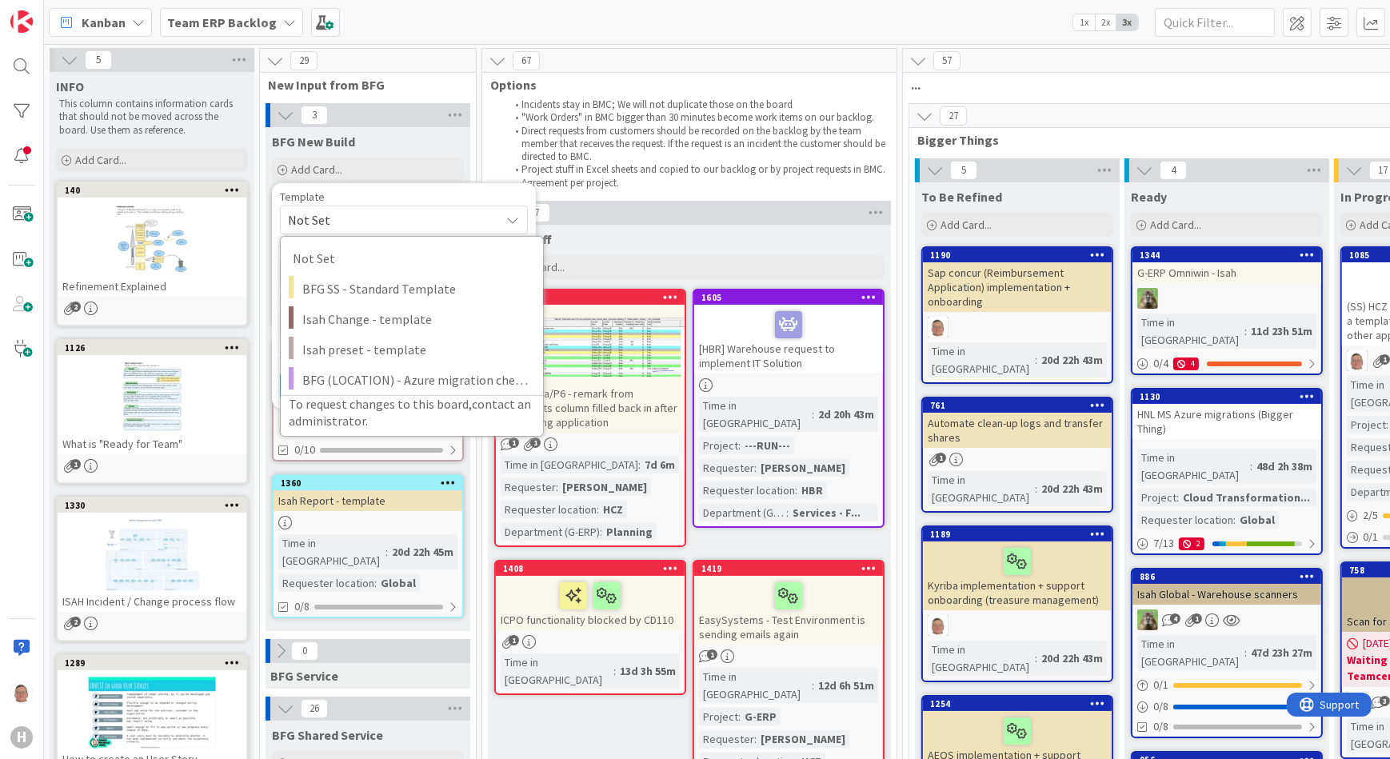
click at [816, 30] on div "Kanban Team ERP Backlog 1x 2x 3x" at bounding box center [717, 22] width 1346 height 44
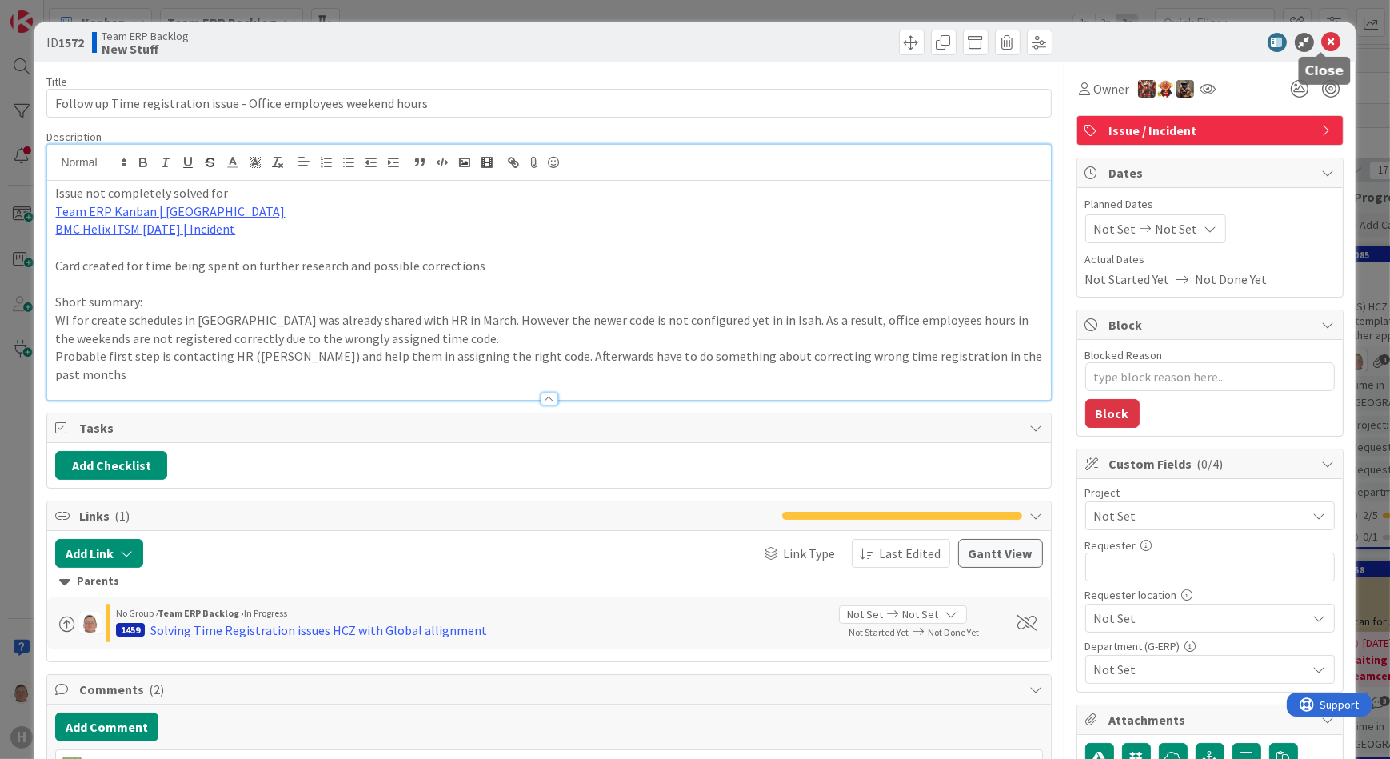
click at [1329, 38] on icon at bounding box center [1331, 42] width 19 height 19
